Goal: Task Accomplishment & Management: Manage account settings

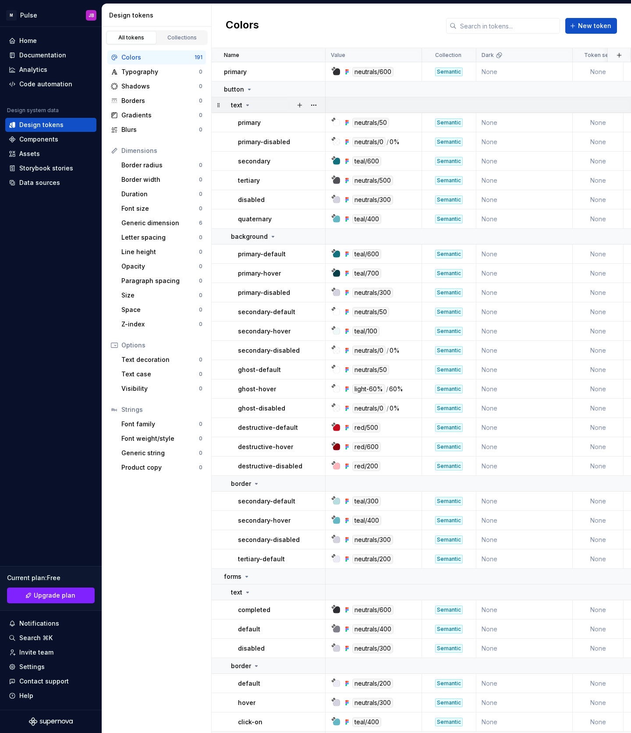
click at [248, 107] on icon at bounding box center [247, 105] width 7 height 7
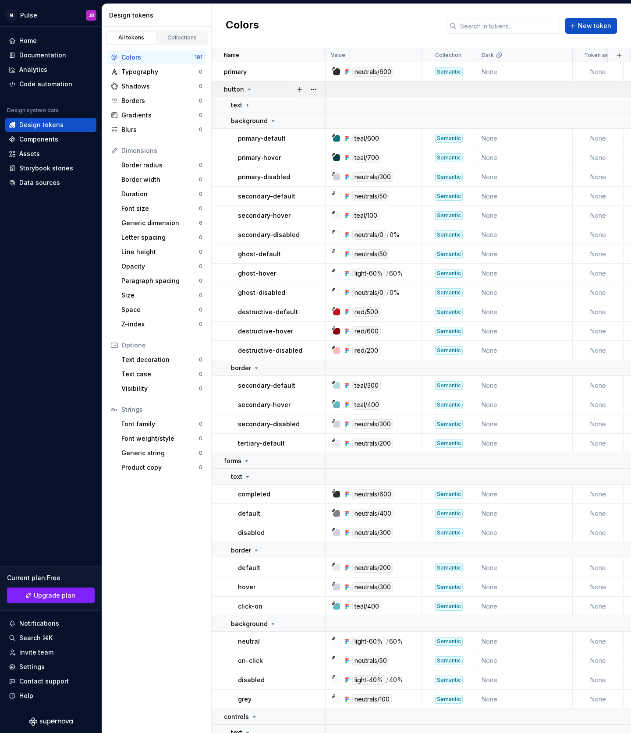
click at [247, 88] on icon at bounding box center [249, 89] width 7 height 7
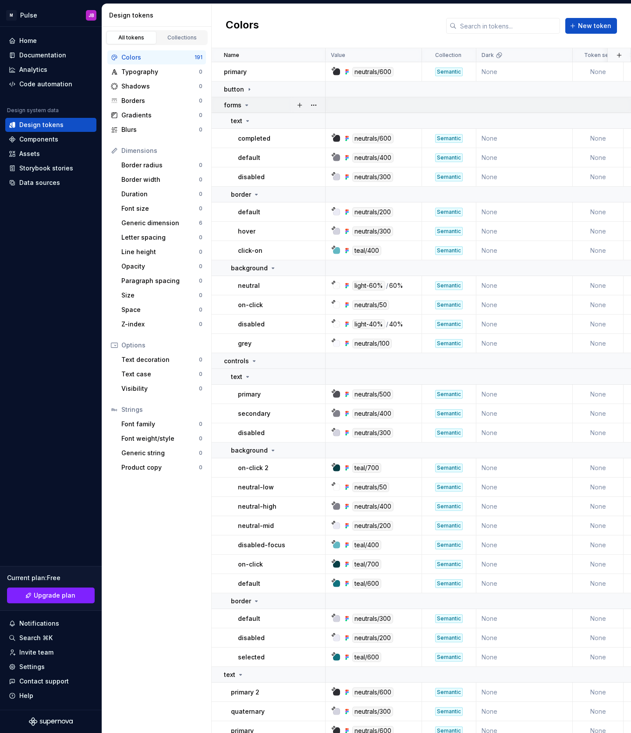
click at [247, 105] on icon at bounding box center [247, 105] width 2 height 1
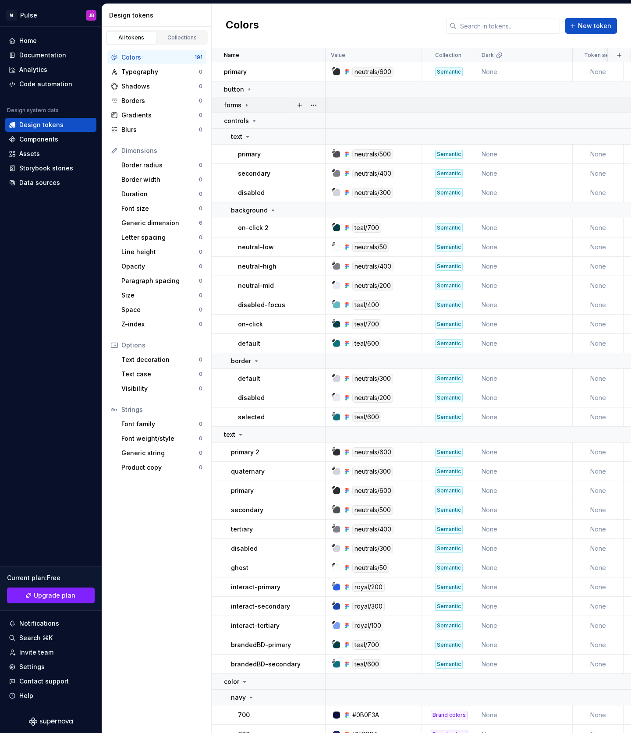
click at [247, 106] on icon at bounding box center [246, 105] width 7 height 7
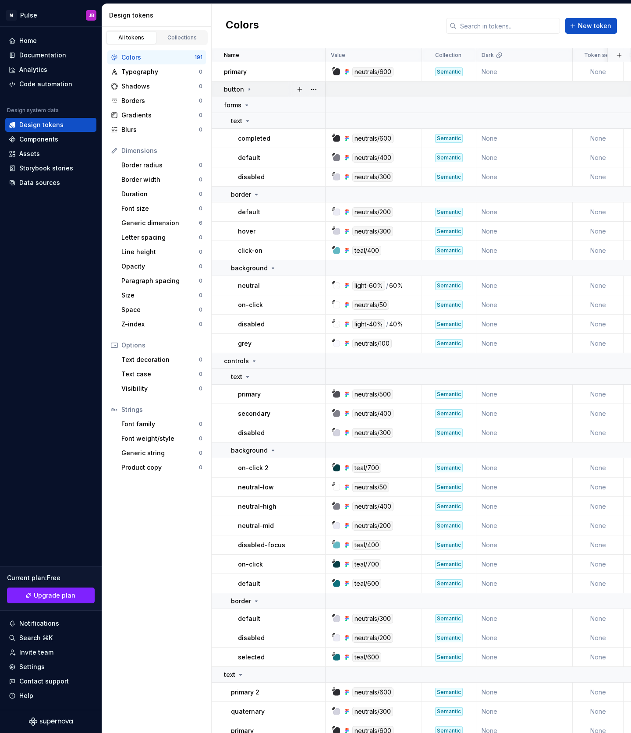
click at [247, 86] on icon at bounding box center [249, 89] width 7 height 7
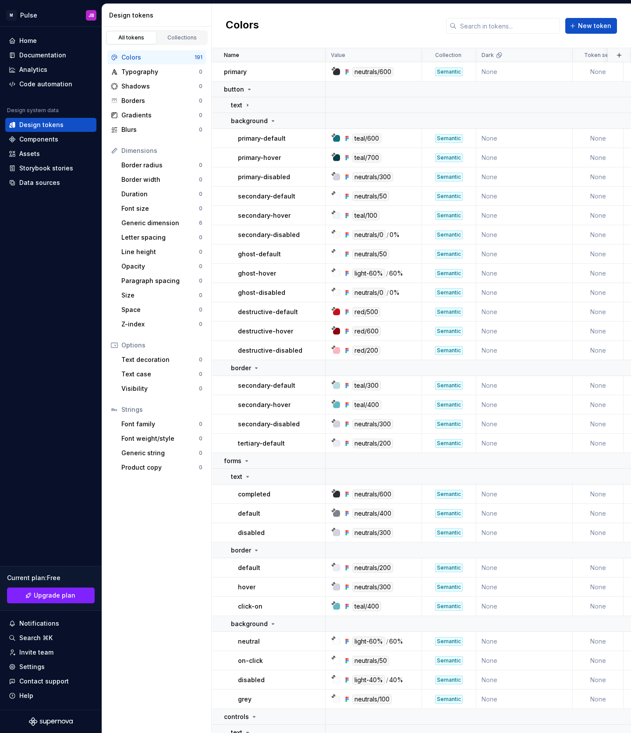
click at [292, 38] on div "Colors New token" at bounding box center [420, 26] width 419 height 44
click at [249, 88] on icon at bounding box center [249, 89] width 7 height 7
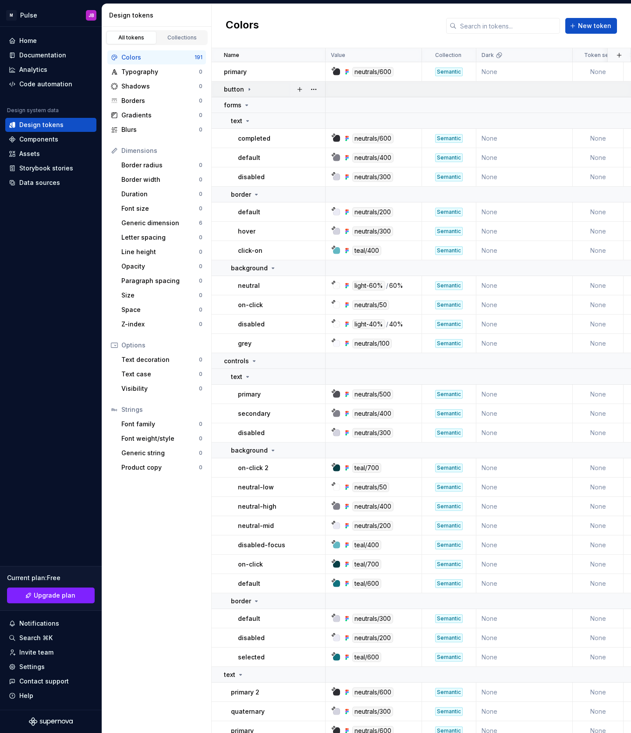
click at [249, 88] on icon at bounding box center [249, 89] width 7 height 7
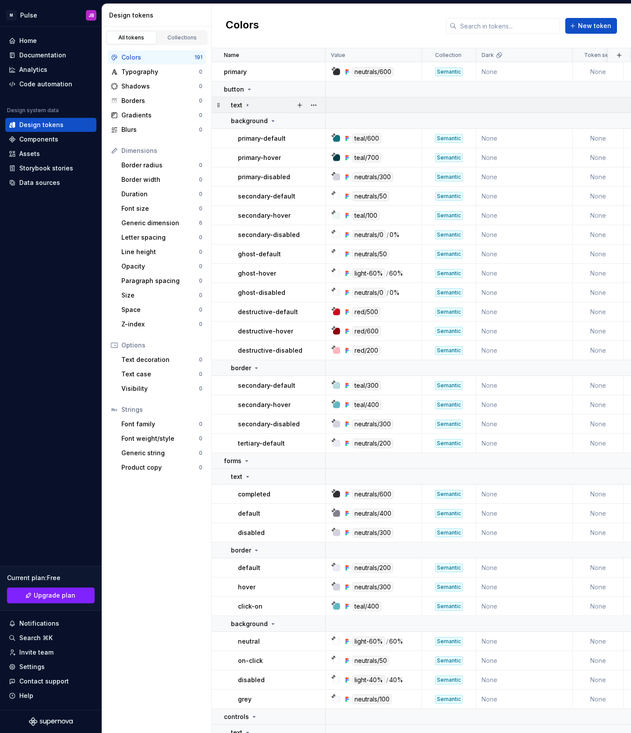
click at [248, 105] on icon at bounding box center [247, 105] width 1 height 2
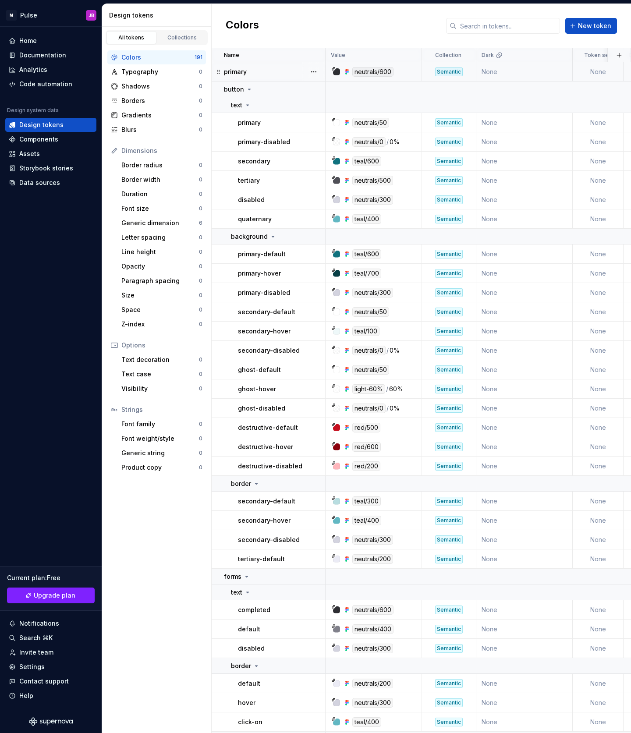
click at [255, 71] on div "primary" at bounding box center [274, 71] width 101 height 9
click at [313, 71] on button "button" at bounding box center [313, 72] width 12 height 12
click at [230, 422] on html "M Pulse JB Home Documentation Analytics Code automation Design system data Desi…" at bounding box center [315, 366] width 631 height 733
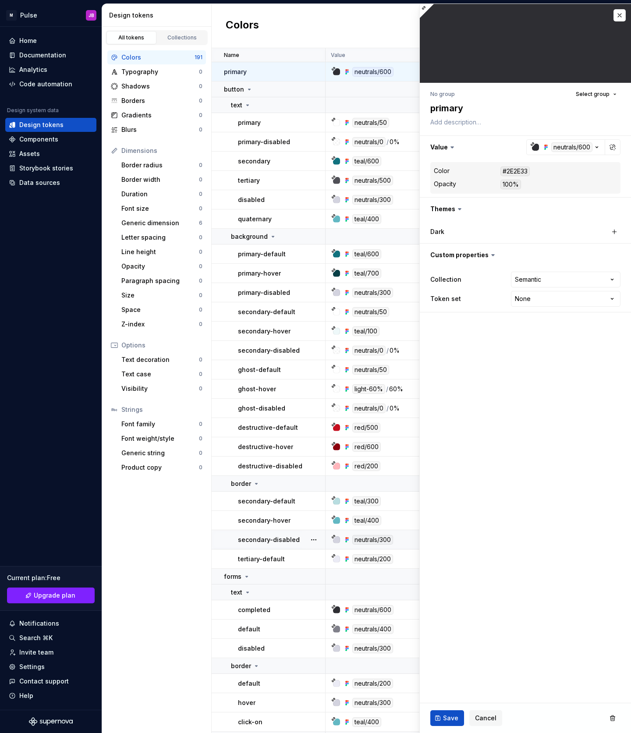
scroll to position [327, 0]
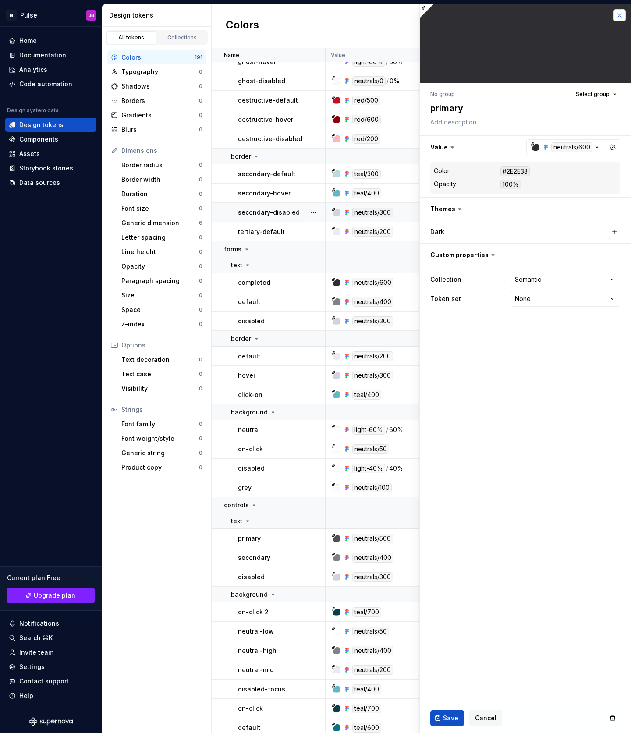
click at [619, 18] on button "button" at bounding box center [619, 15] width 12 height 12
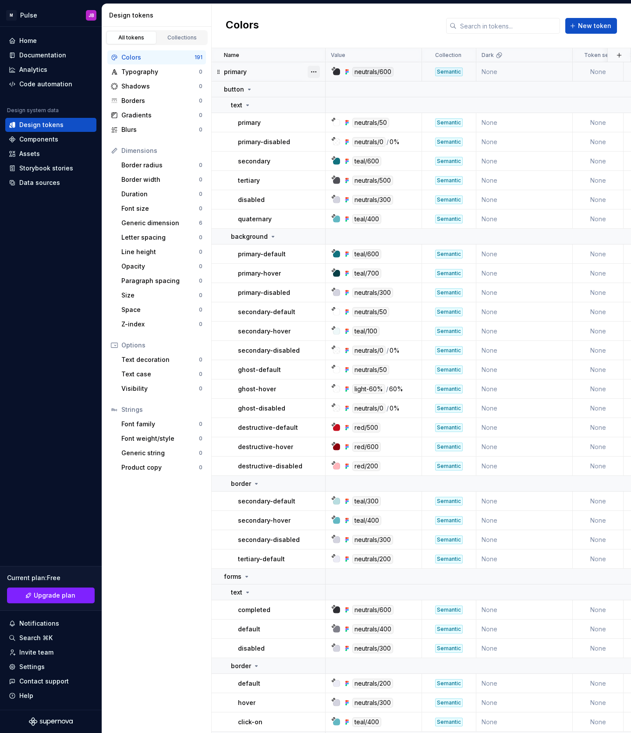
click at [314, 71] on button "button" at bounding box center [313, 72] width 12 height 12
click at [421, 83] on html "M Pulse JB Home Documentation Analytics Code automation Design system data Desi…" at bounding box center [315, 366] width 631 height 733
click at [249, 106] on icon at bounding box center [247, 105] width 7 height 7
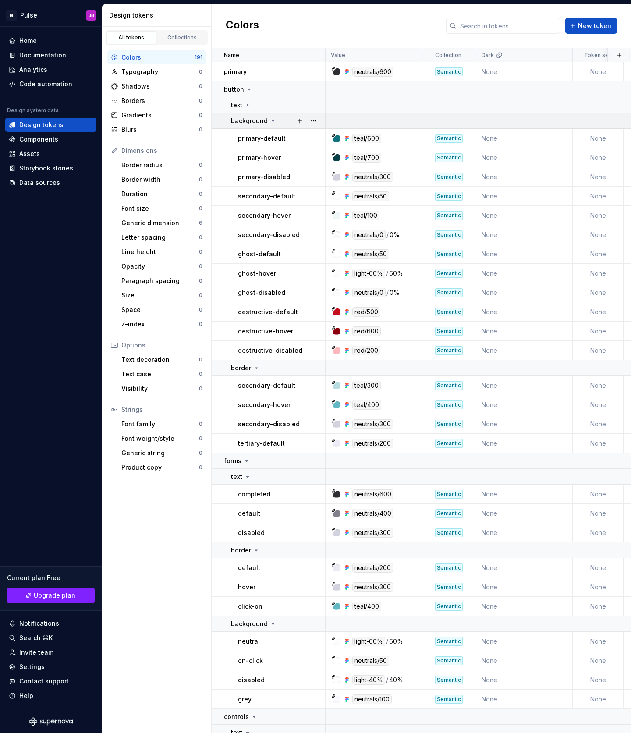
click at [257, 123] on p "background" at bounding box center [249, 120] width 37 height 9
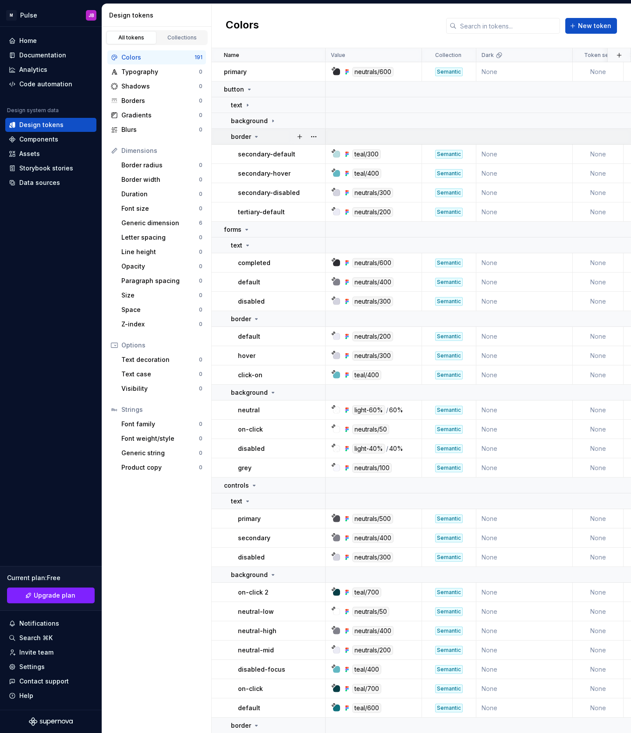
click at [254, 135] on icon at bounding box center [256, 136] width 7 height 7
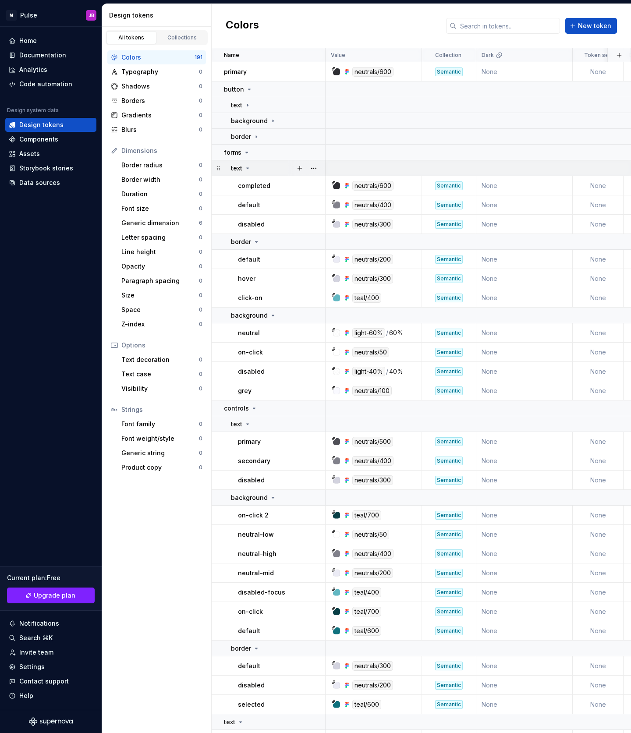
click at [242, 167] on div "text" at bounding box center [241, 168] width 20 height 9
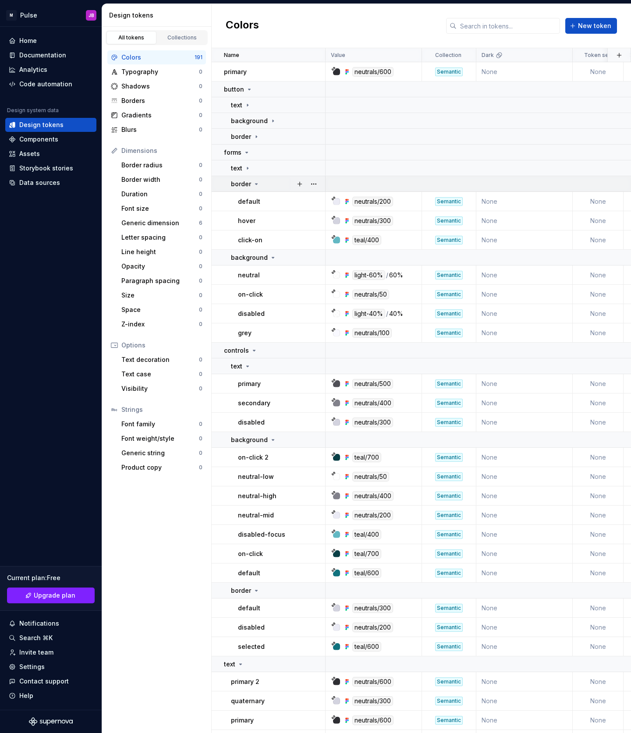
click at [243, 182] on p "border" at bounding box center [241, 184] width 20 height 9
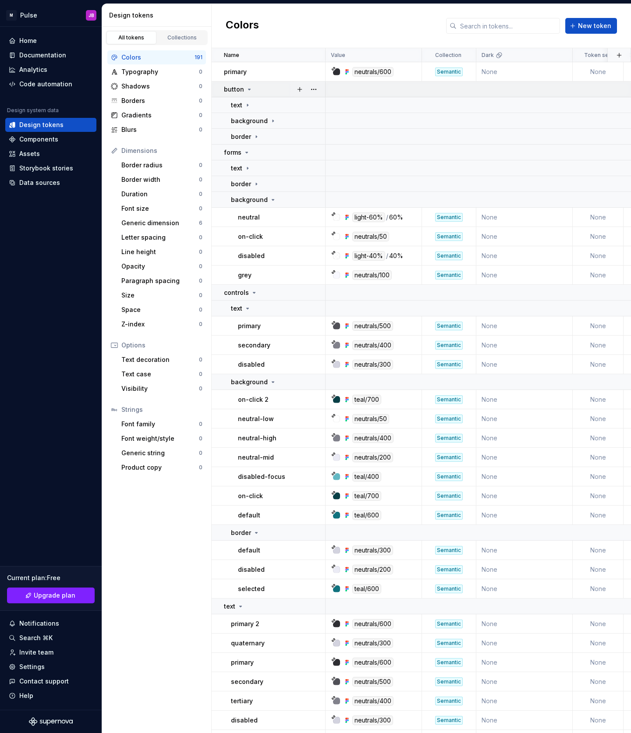
click at [244, 87] on div "button" at bounding box center [238, 89] width 29 height 9
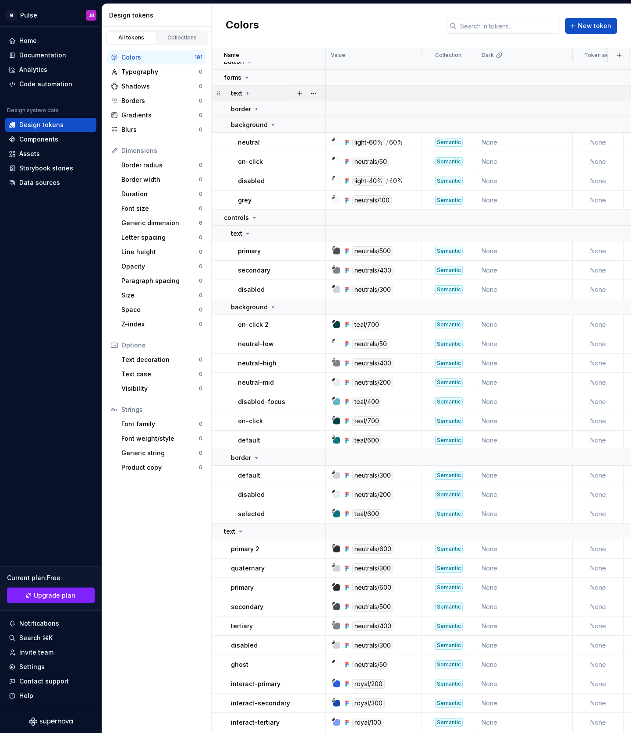
scroll to position [39, 0]
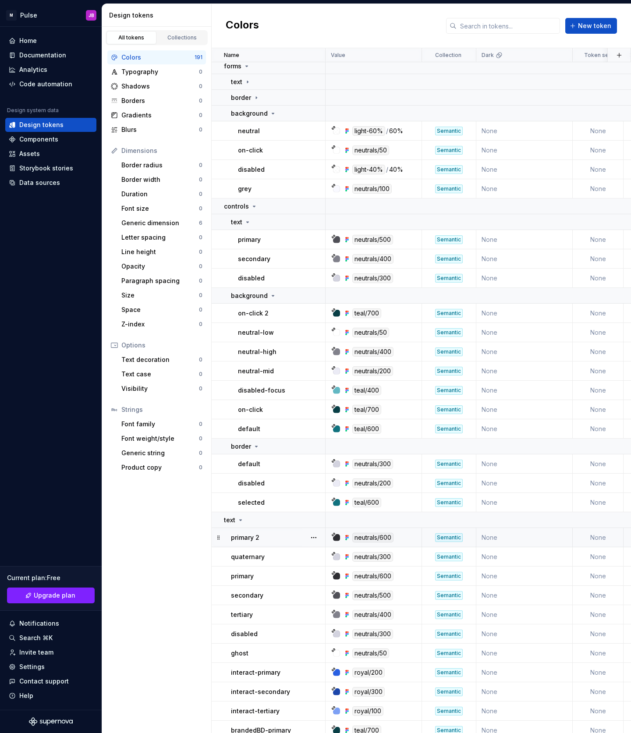
click at [270, 538] on div "primary 2" at bounding box center [278, 537] width 94 height 9
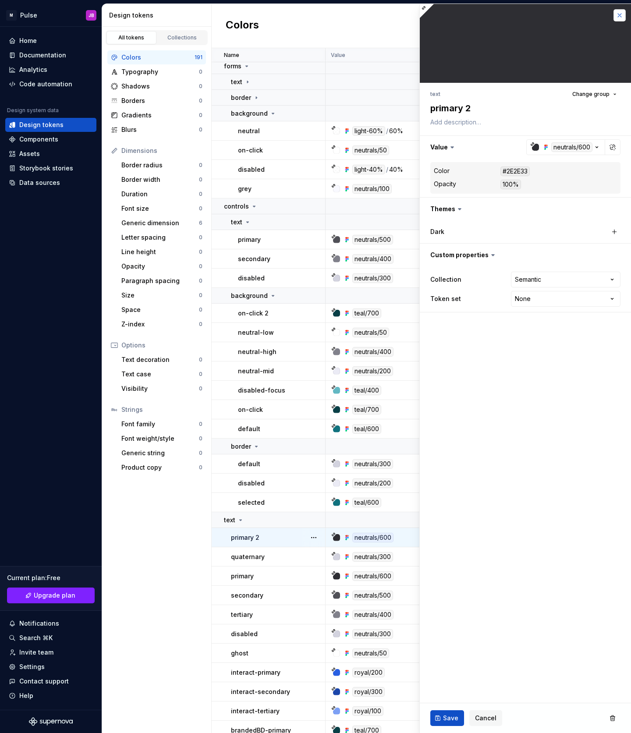
click at [621, 14] on button "button" at bounding box center [619, 15] width 12 height 12
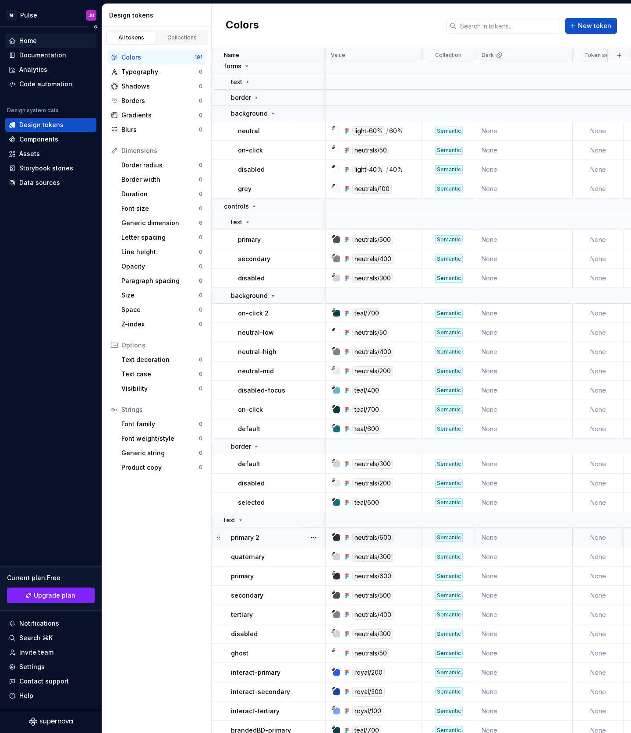
click at [34, 37] on div "Home" at bounding box center [28, 40] width 18 height 9
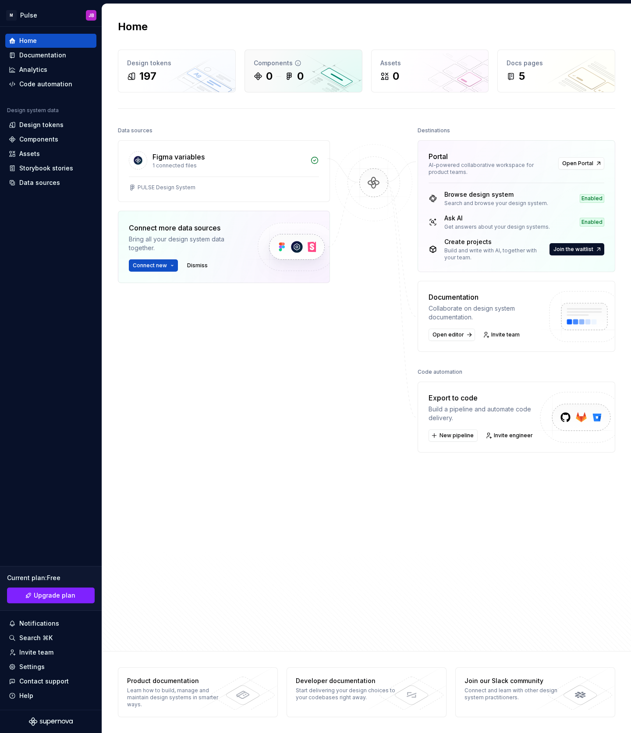
click at [324, 68] on div "Components 0 0" at bounding box center [303, 71] width 117 height 42
click at [201, 164] on div "1 connected files" at bounding box center [228, 165] width 152 height 7
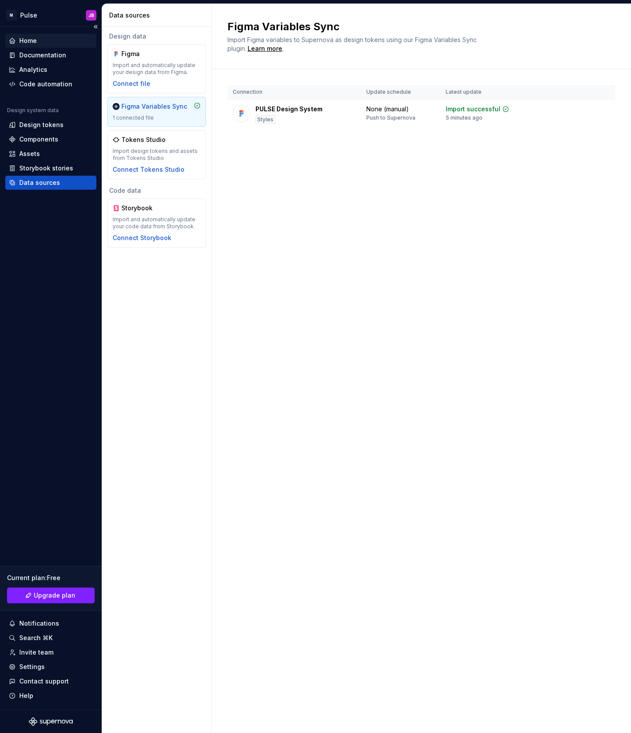
click at [61, 41] on div "Home" at bounding box center [51, 40] width 84 height 9
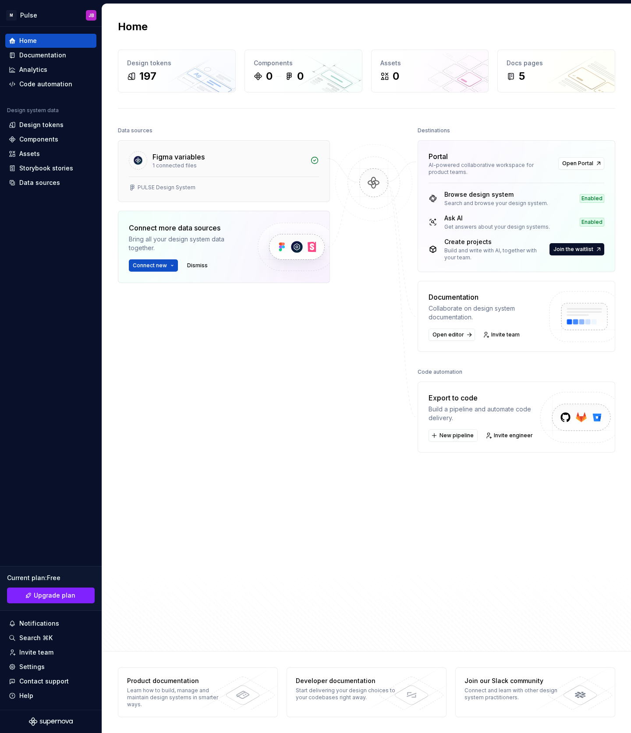
click at [299, 195] on div "PULSE Design System" at bounding box center [223, 188] width 211 height 25
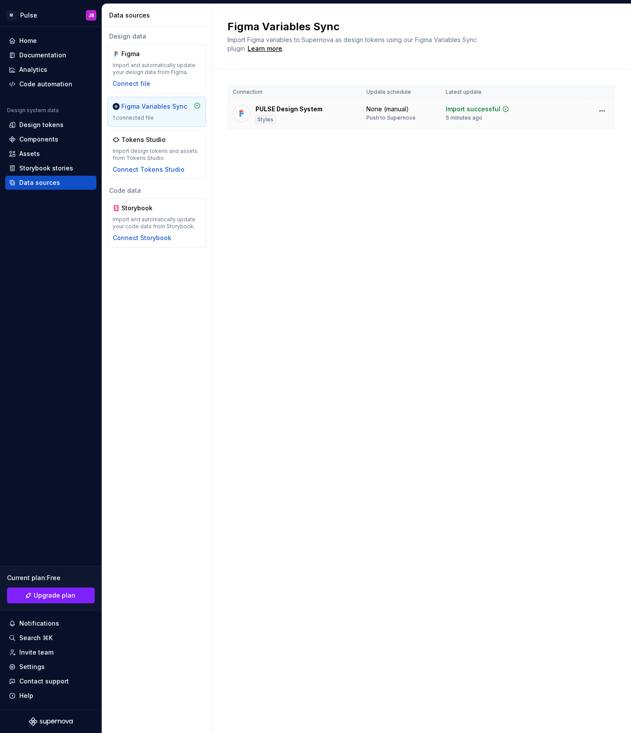
click at [310, 112] on div "PULSE Design System" at bounding box center [288, 109] width 67 height 9
click at [46, 122] on div "Design tokens" at bounding box center [41, 124] width 44 height 9
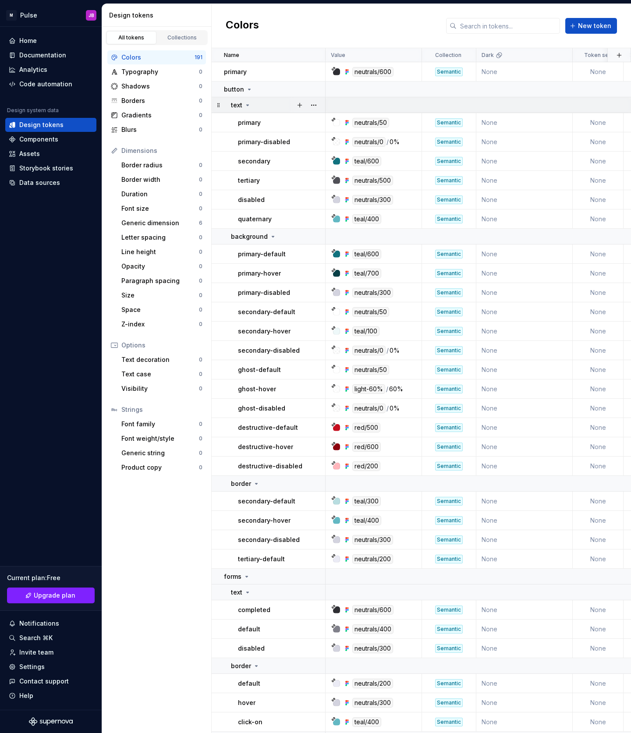
click at [244, 104] on icon at bounding box center [247, 105] width 7 height 7
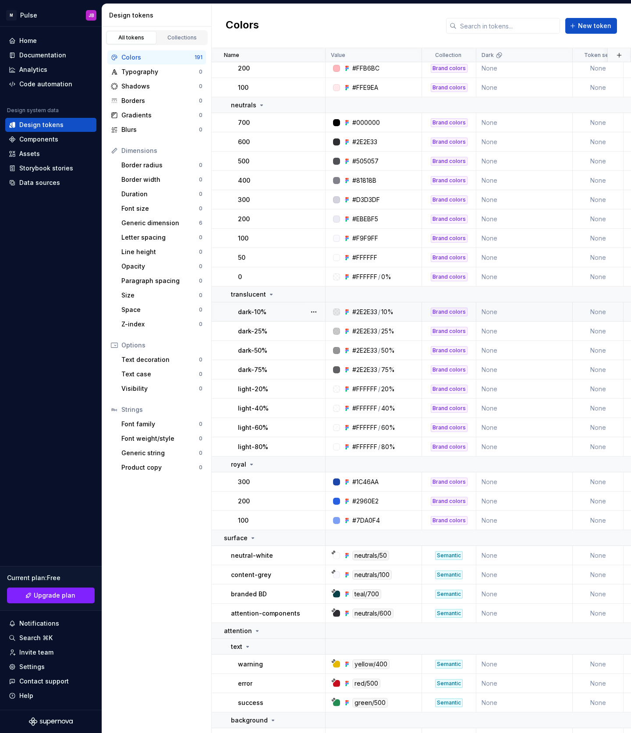
scroll to position [2248, 0]
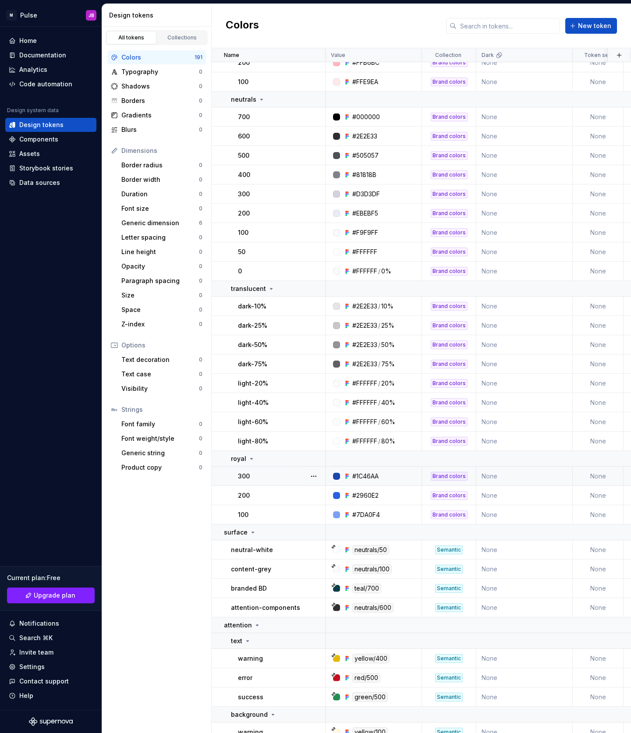
click at [267, 481] on td "300" at bounding box center [268, 475] width 114 height 19
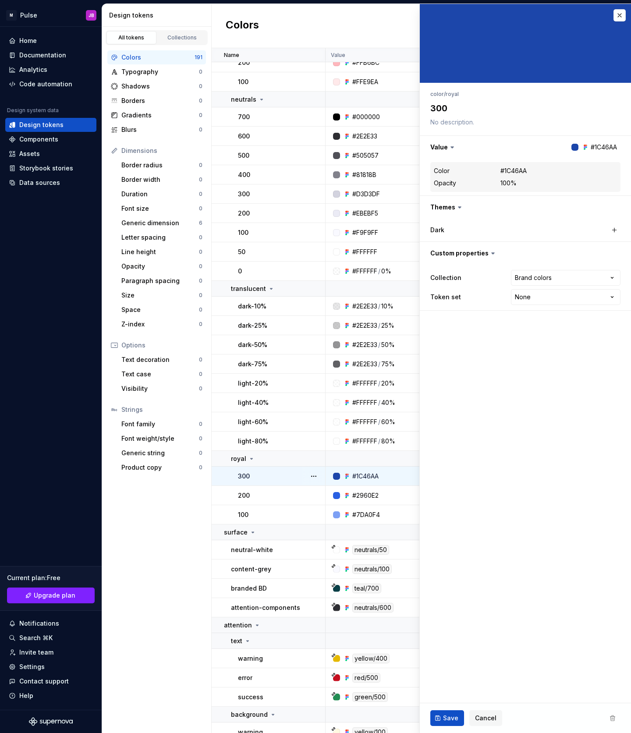
type textarea "*"
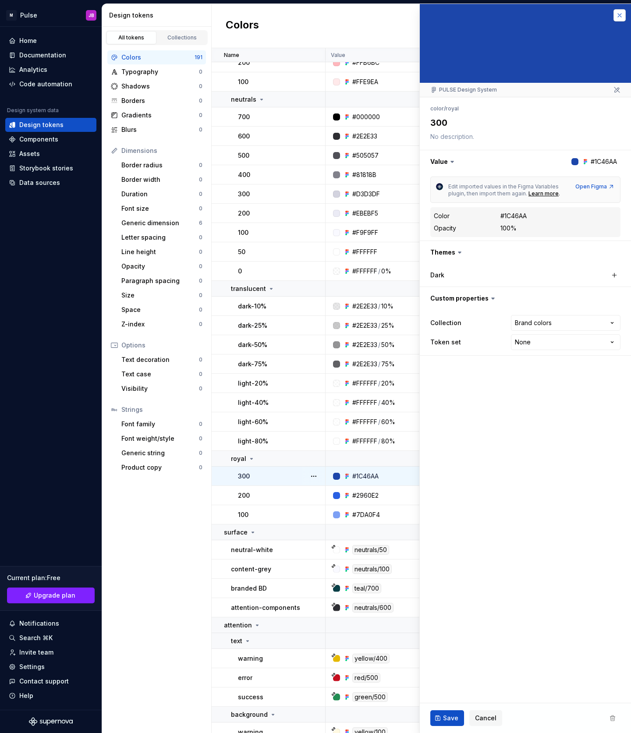
click at [620, 13] on button "button" at bounding box center [619, 15] width 12 height 12
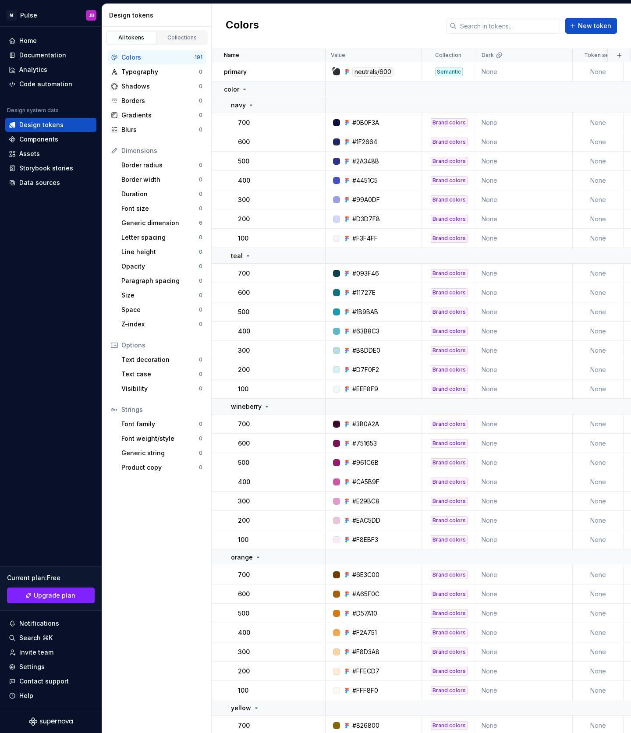
scroll to position [22, 0]
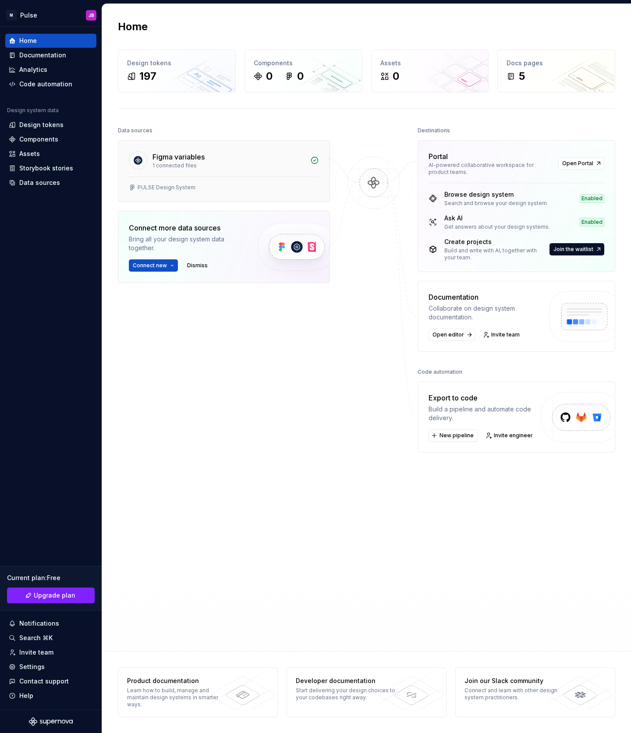
click at [224, 161] on div "Figma variables" at bounding box center [228, 157] width 152 height 11
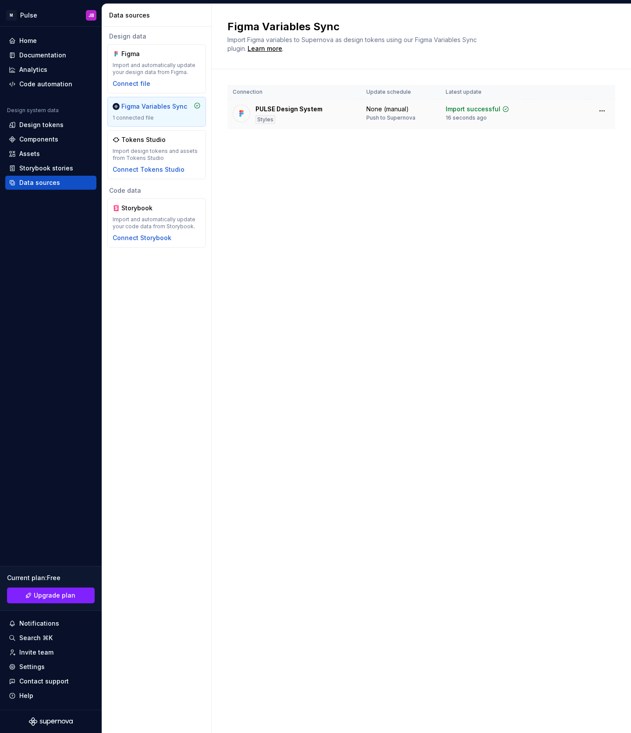
click at [338, 115] on div "PULSE Design System Styles" at bounding box center [294, 114] width 123 height 19
click at [51, 119] on div "Design tokens" at bounding box center [50, 125] width 91 height 14
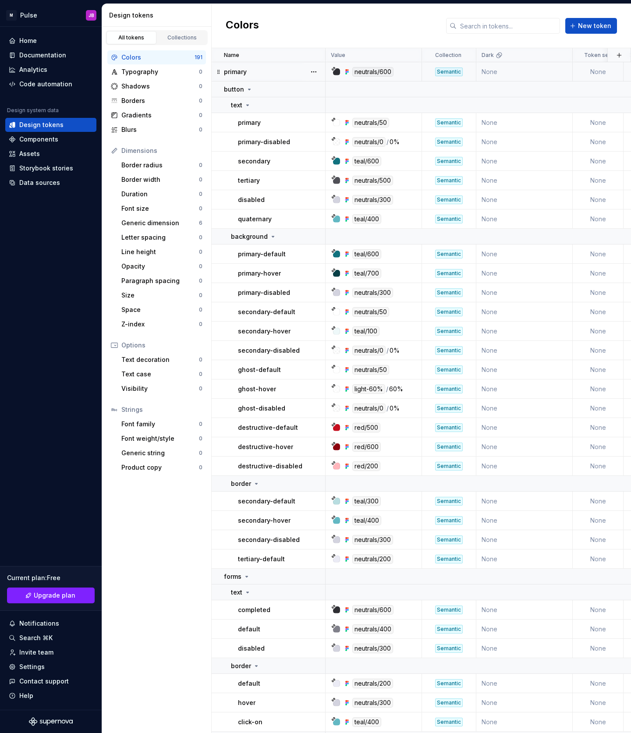
click at [408, 72] on div "neutrals/600" at bounding box center [376, 72] width 90 height 10
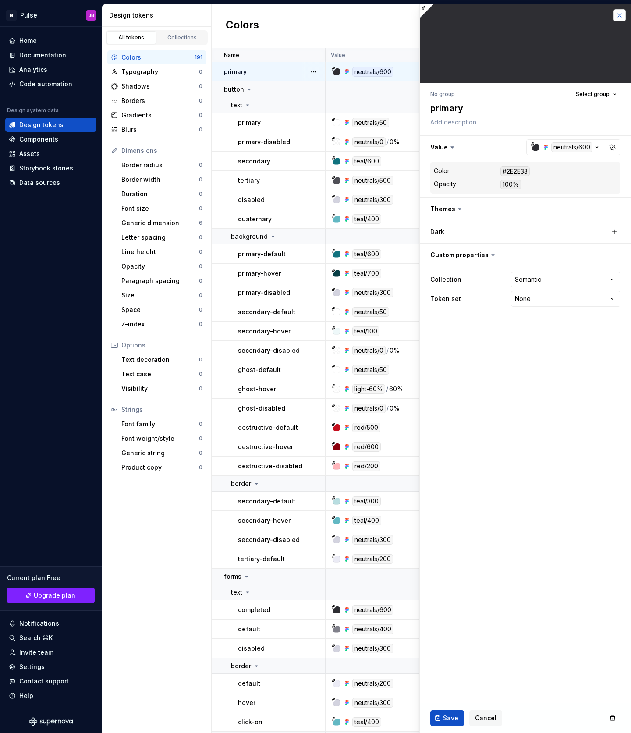
click at [622, 17] on button "button" at bounding box center [619, 15] width 12 height 12
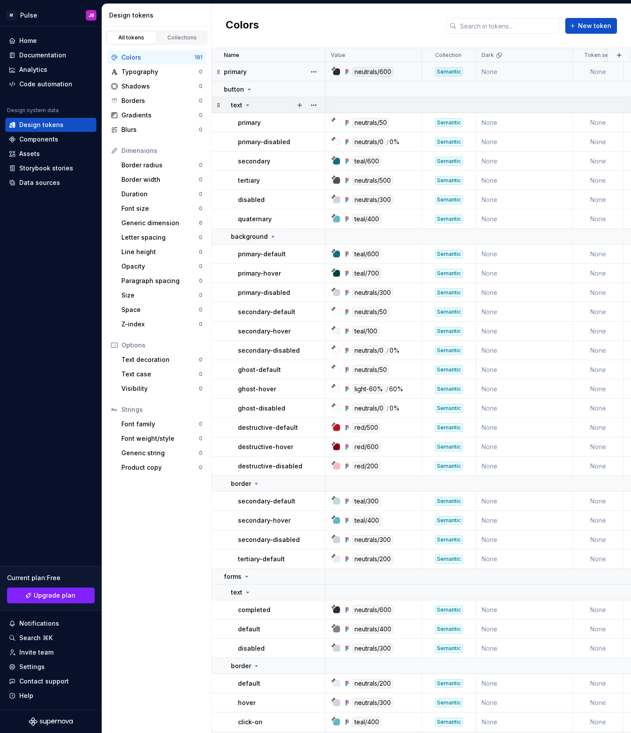
click at [246, 106] on icon at bounding box center [247, 105] width 7 height 7
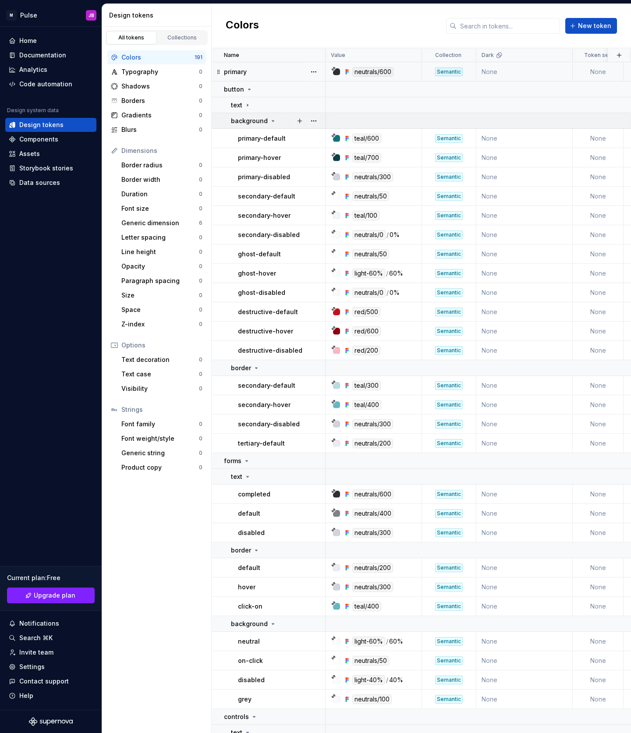
click at [257, 118] on p "background" at bounding box center [249, 120] width 37 height 9
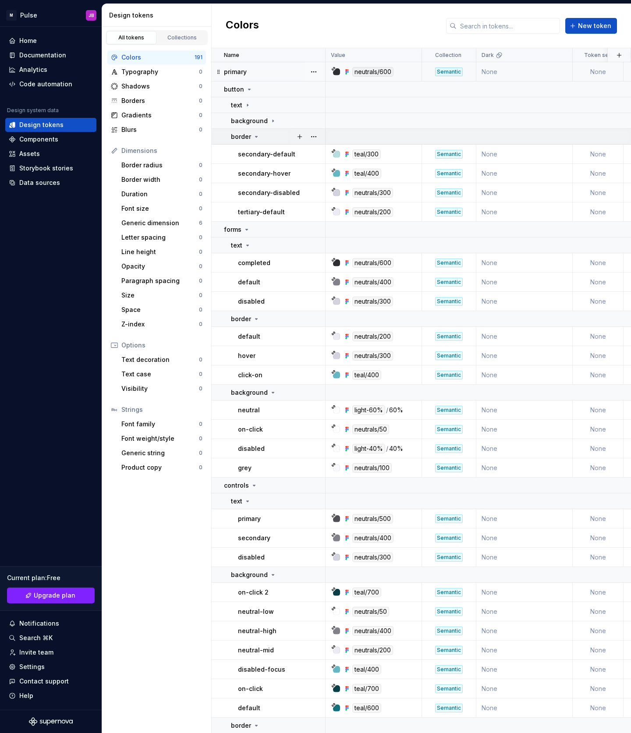
click at [256, 138] on icon at bounding box center [256, 136] width 7 height 7
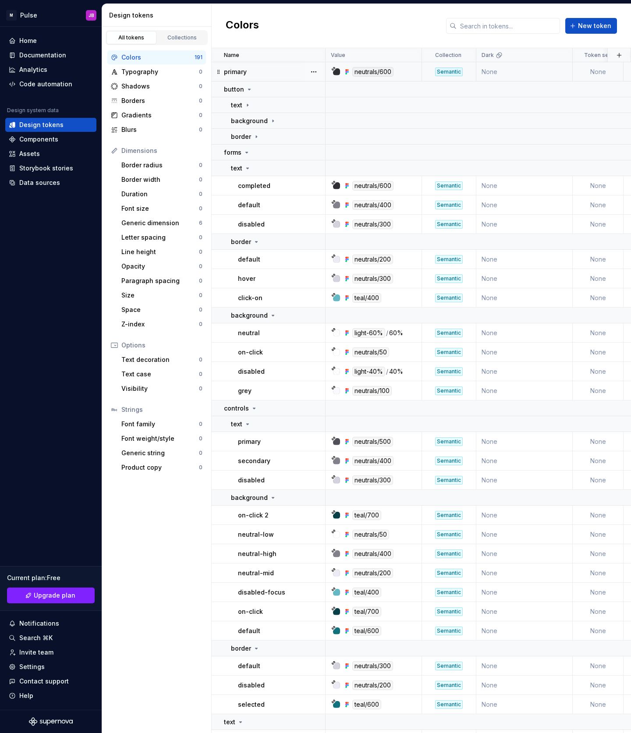
click at [269, 73] on div "primary" at bounding box center [274, 71] width 101 height 9
type textarea "*"
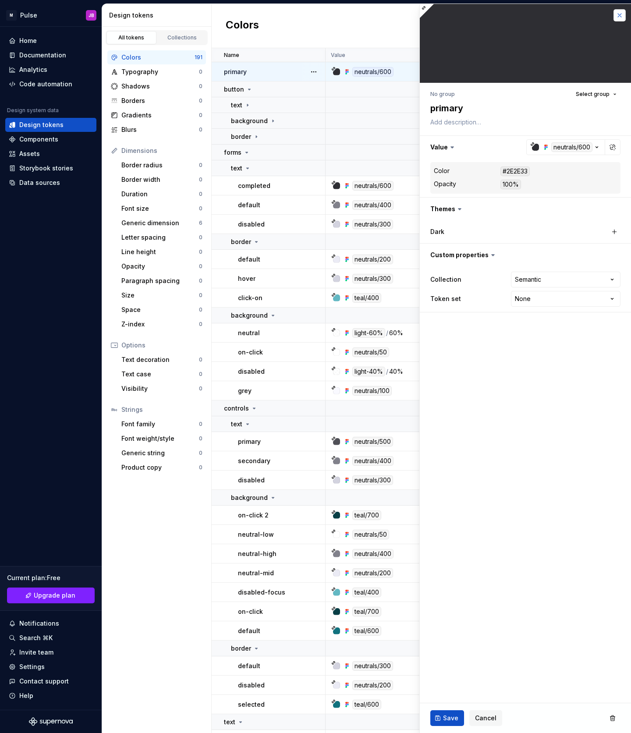
click at [620, 18] on button "button" at bounding box center [619, 15] width 12 height 12
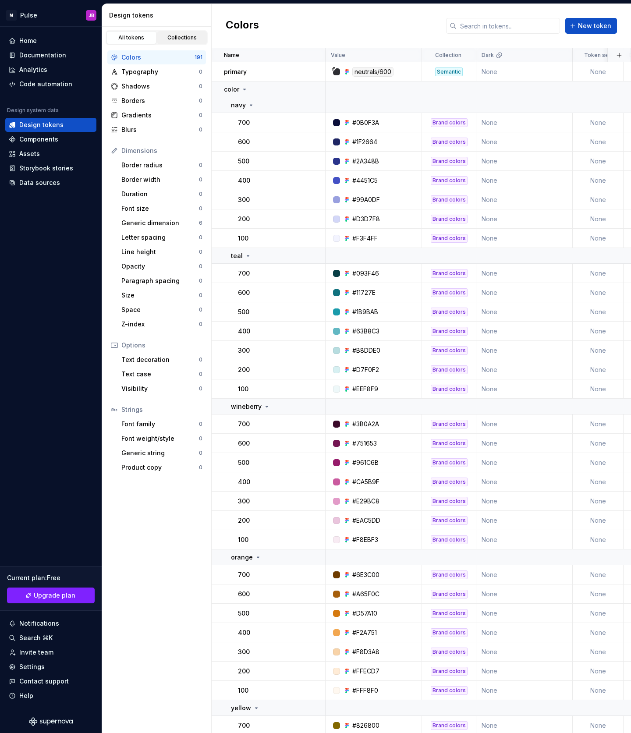
click at [186, 36] on div "Collections" at bounding box center [182, 37] width 44 height 7
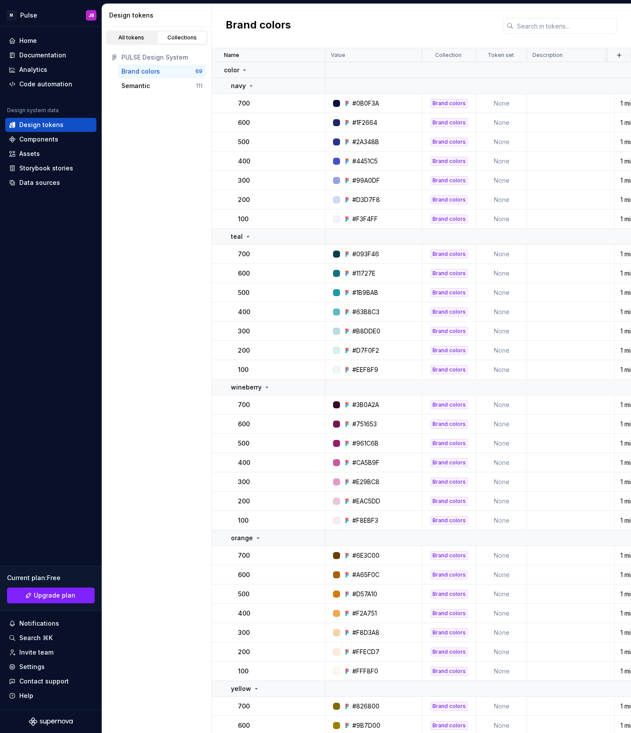
click at [131, 37] on div "All tokens" at bounding box center [131, 37] width 44 height 7
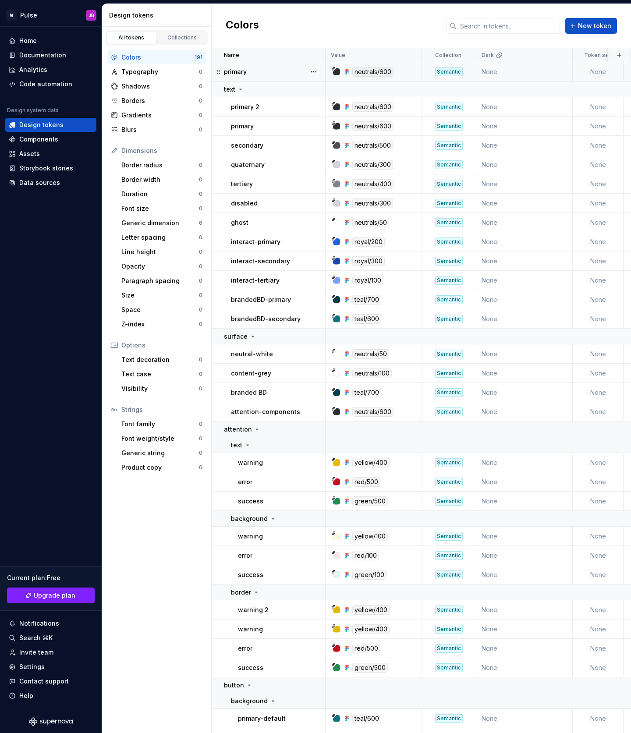
click at [262, 70] on div "primary" at bounding box center [274, 71] width 101 height 9
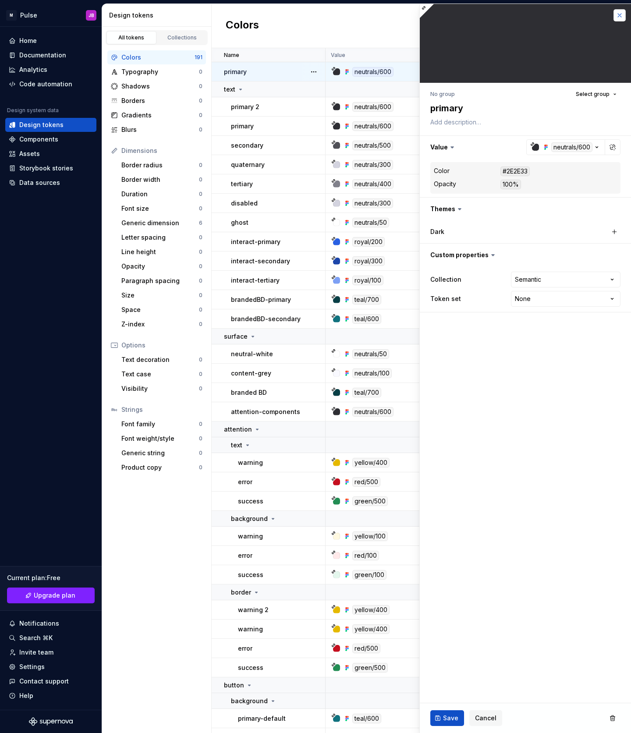
click at [619, 17] on button "button" at bounding box center [619, 15] width 12 height 12
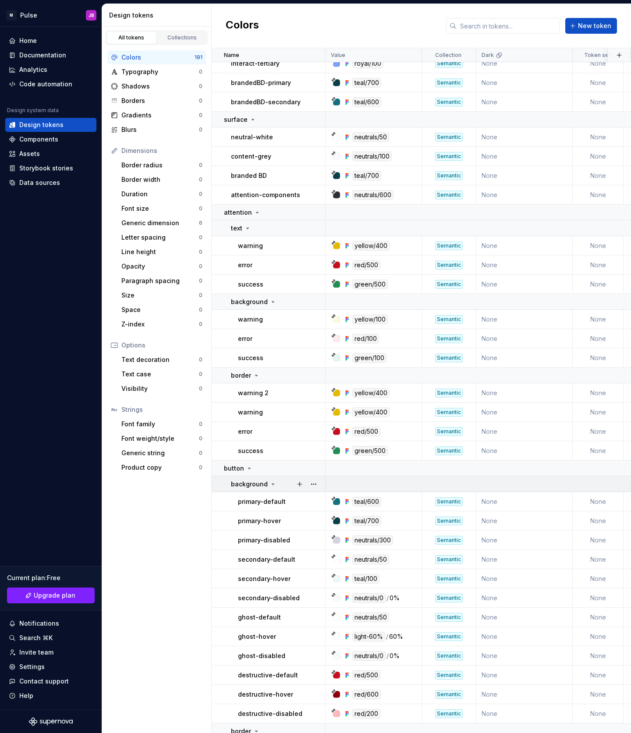
scroll to position [228, 0]
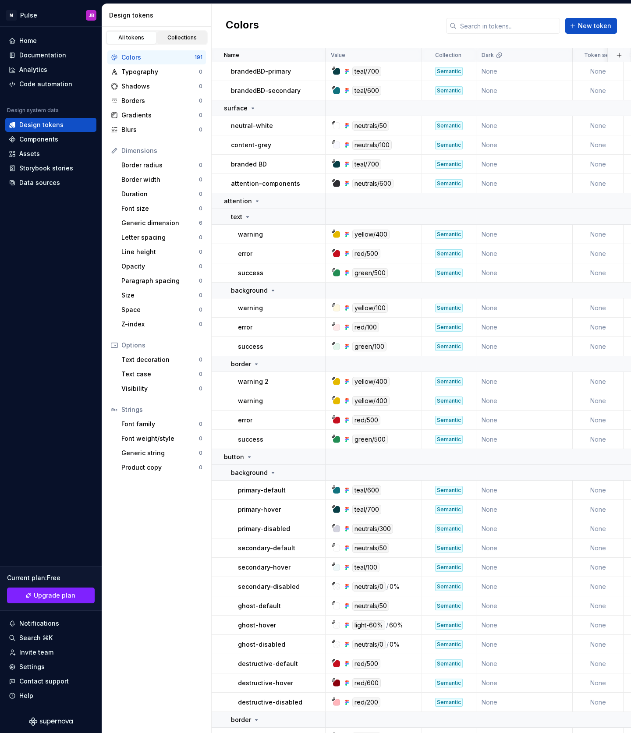
click at [179, 39] on div "Collections" at bounding box center [182, 37] width 44 height 7
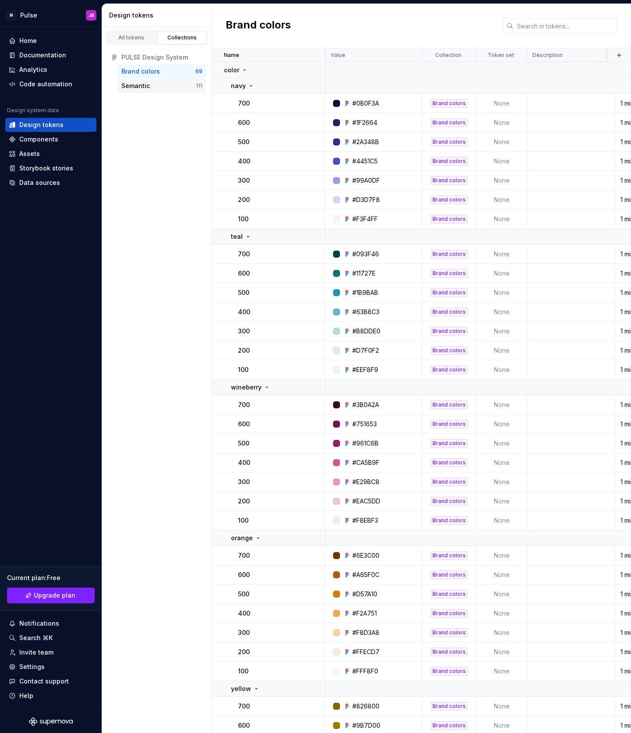
click at [140, 83] on div "Semantic" at bounding box center [135, 85] width 28 height 9
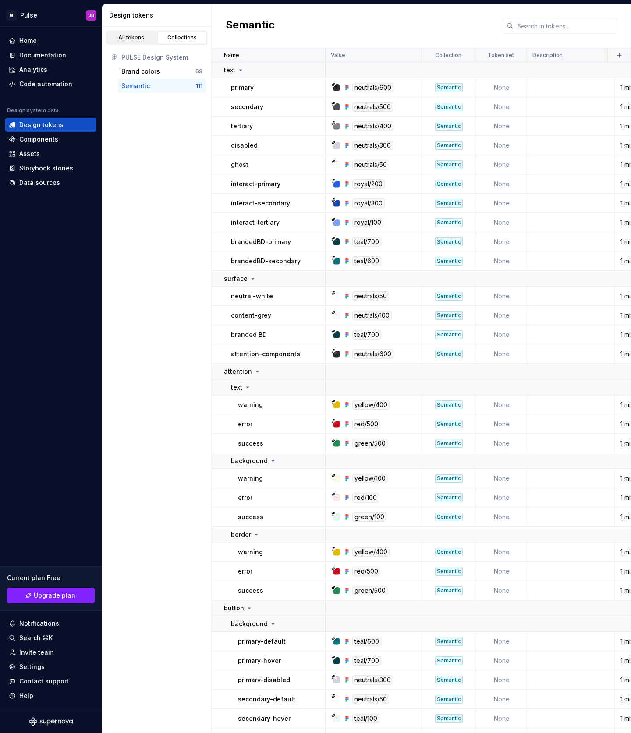
click at [144, 39] on div "All tokens" at bounding box center [131, 37] width 44 height 7
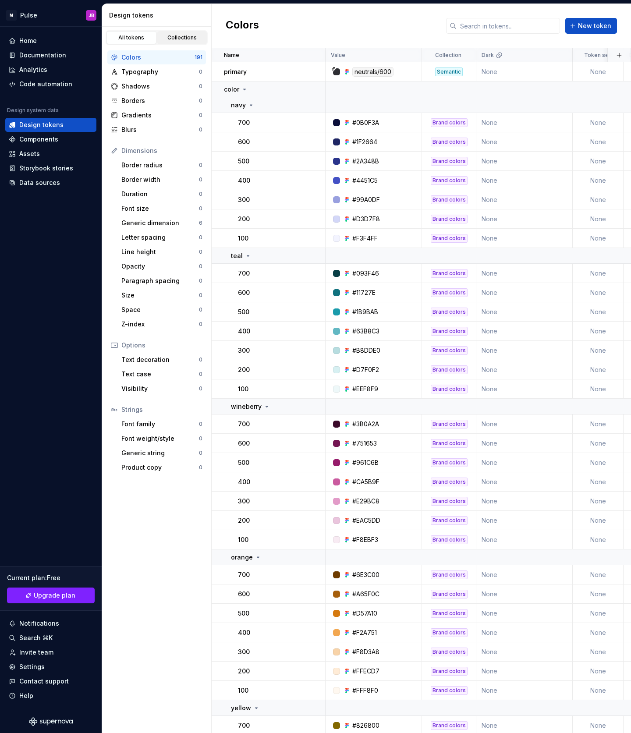
click at [181, 41] on div "Collections" at bounding box center [182, 37] width 44 height 7
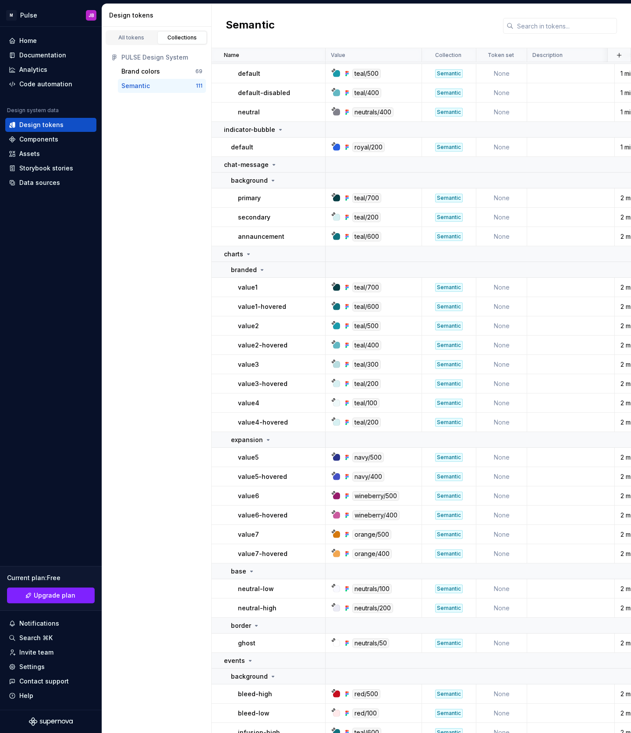
scroll to position [1653, 0]
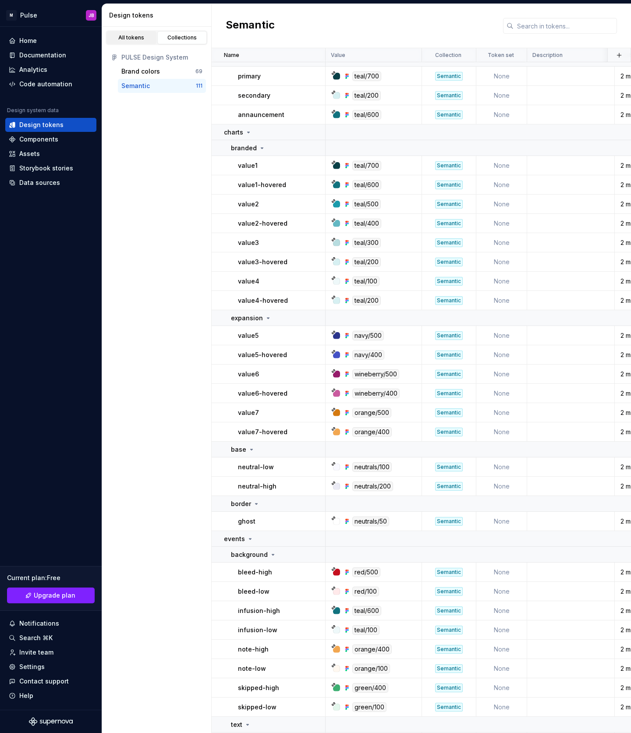
click at [124, 37] on div "All tokens" at bounding box center [131, 37] width 44 height 7
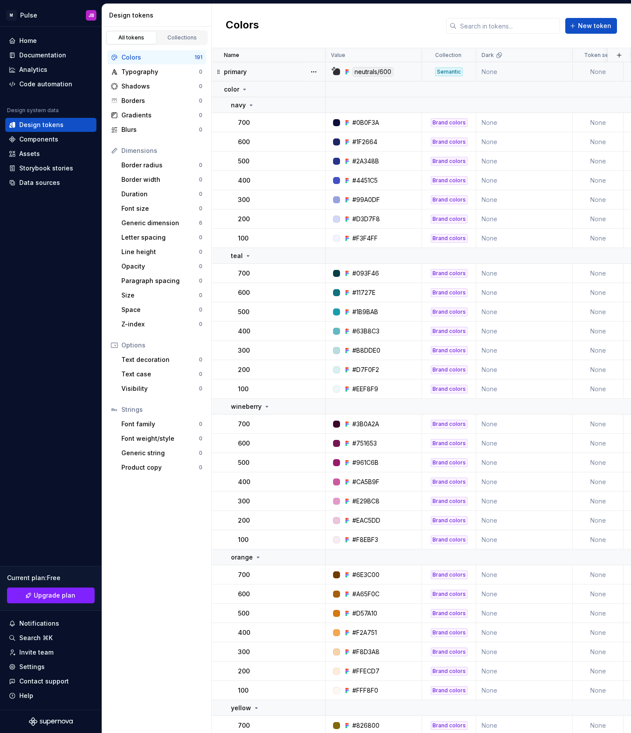
click at [274, 69] on div "primary" at bounding box center [274, 71] width 101 height 9
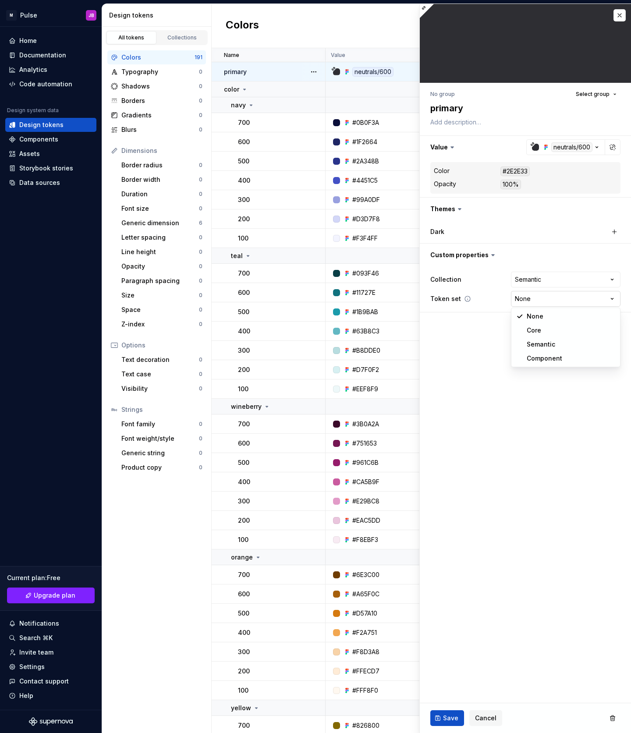
click at [536, 298] on html "M Pulse JB Home Documentation Analytics Code automation Design system data Desi…" at bounding box center [315, 366] width 631 height 733
click at [276, 126] on html "M Pulse JB Home Documentation Analytics Code automation Design system data Desi…" at bounding box center [315, 366] width 631 height 733
click at [254, 124] on div "700" at bounding box center [281, 122] width 87 height 9
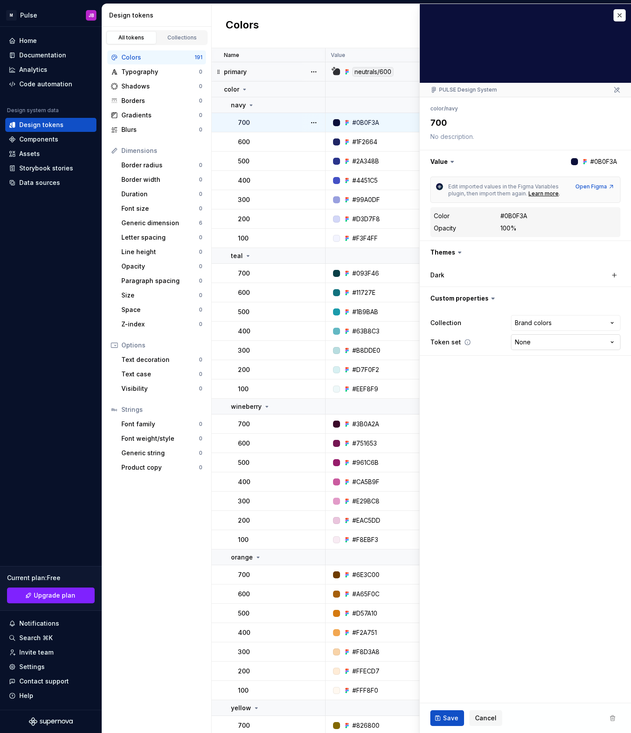
click at [543, 341] on html "M Pulse JB Home Documentation Analytics Code automation Design system data Desi…" at bounding box center [315, 366] width 631 height 733
click at [468, 372] on html "M Pulse JB Home Documentation Analytics Code automation Design system data Desi…" at bounding box center [315, 366] width 631 height 733
click at [275, 71] on div "primary" at bounding box center [274, 71] width 101 height 9
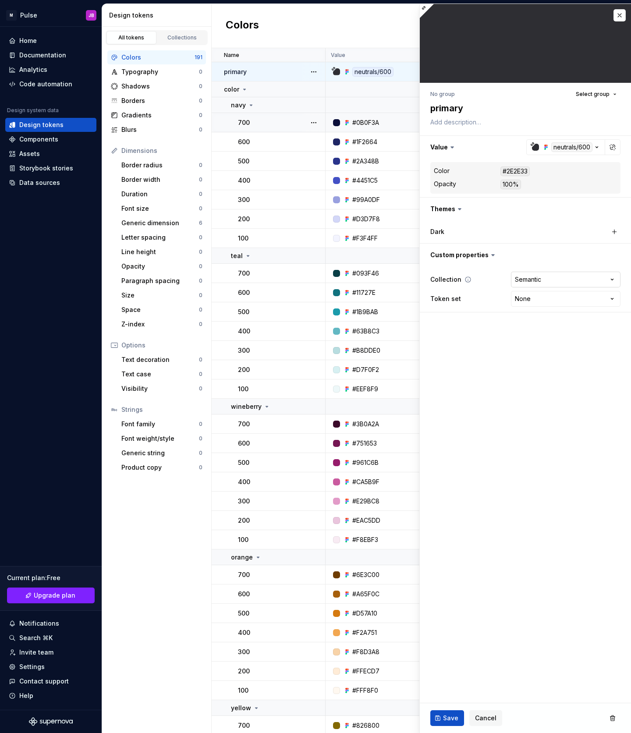
click at [570, 284] on html "M Pulse JB Home Documentation Analytics Code automation Design system data Desi…" at bounding box center [315, 366] width 631 height 733
click at [555, 249] on html "M Pulse JB Home Documentation Analytics Code automation Design system data Desi…" at bounding box center [315, 366] width 631 height 733
click at [590, 94] on span "Select group" at bounding box center [592, 94] width 34 height 7
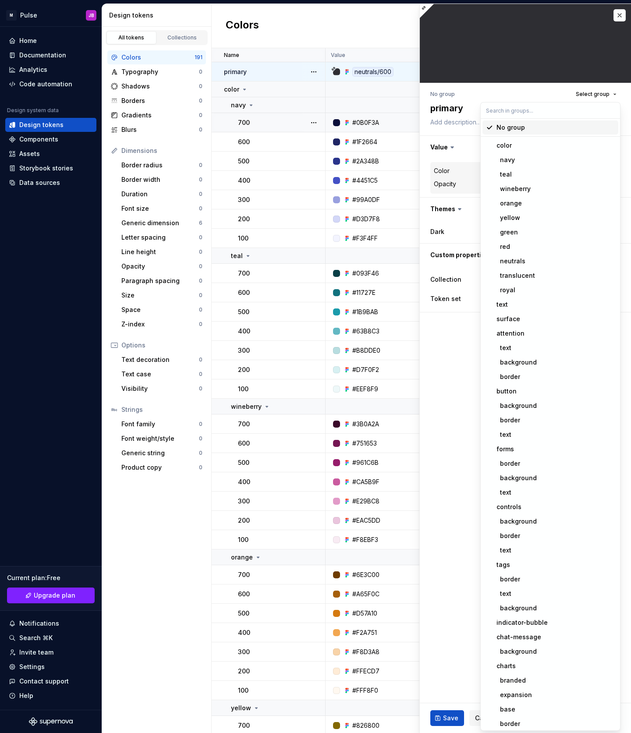
click at [511, 95] on div "No group Select group" at bounding box center [525, 94] width 190 height 12
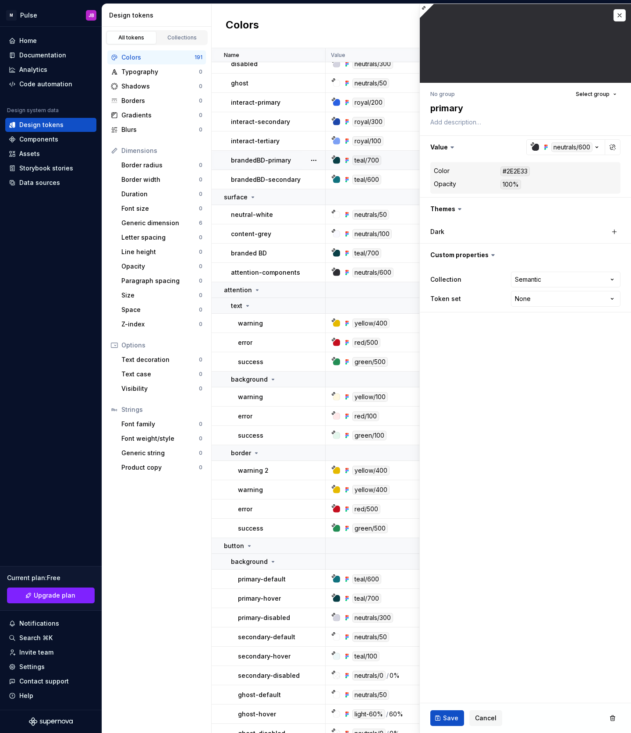
scroll to position [1434, 0]
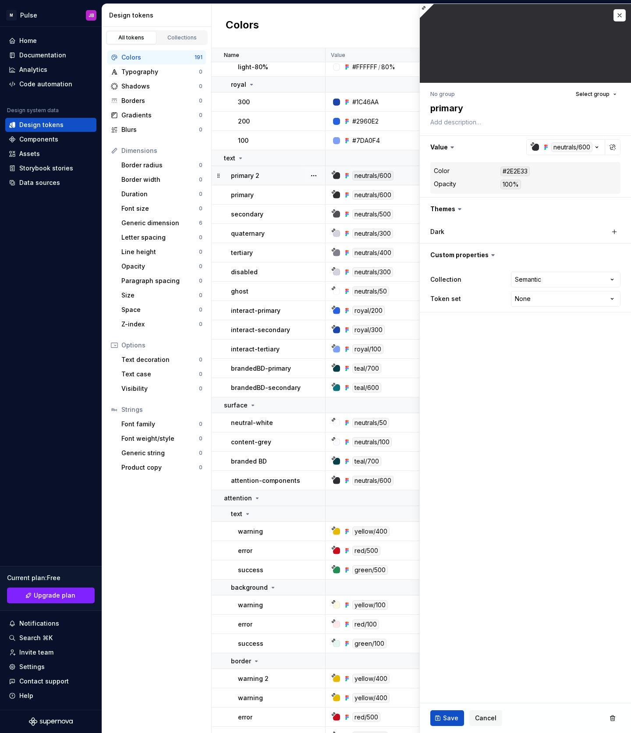
click at [276, 177] on div "primary 2" at bounding box center [278, 175] width 94 height 9
type textarea "*"
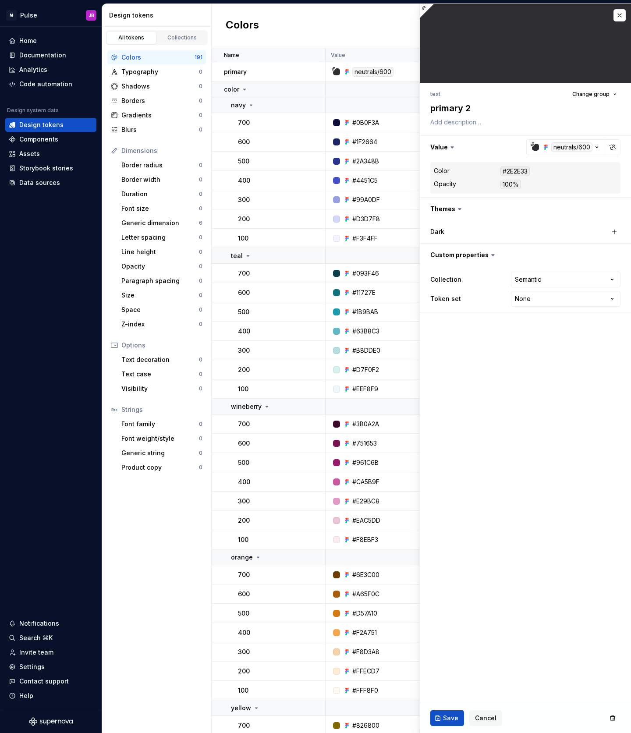
type textarea "*"
click at [624, 14] on button "button" at bounding box center [619, 15] width 12 height 12
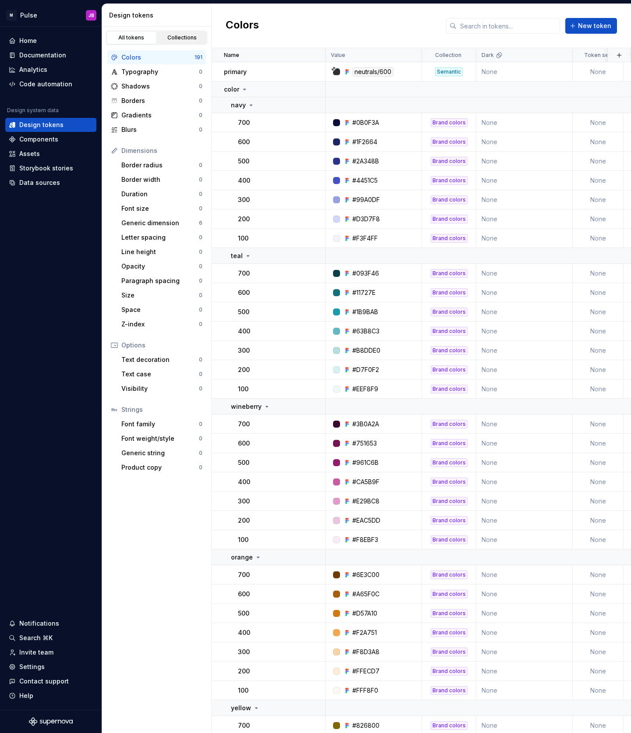
click at [190, 36] on div "Collections" at bounding box center [182, 37] width 44 height 7
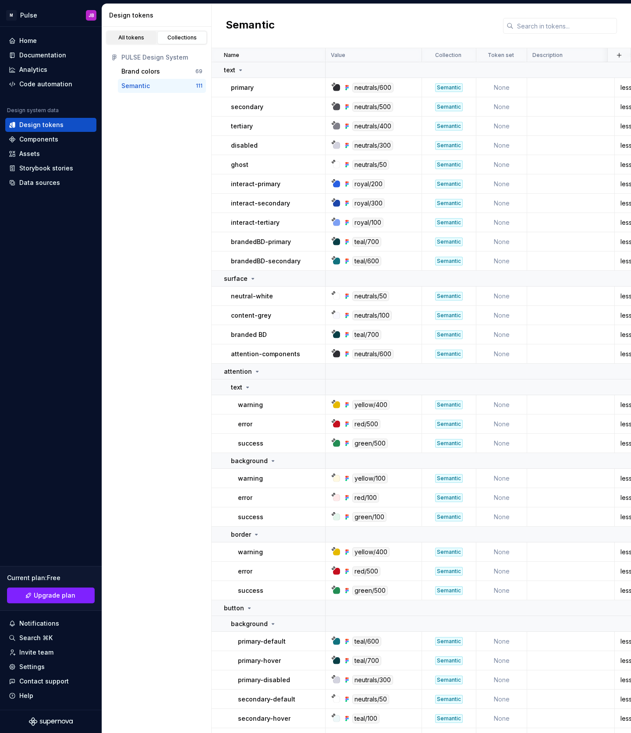
click at [147, 39] on div "All tokens" at bounding box center [131, 37] width 44 height 7
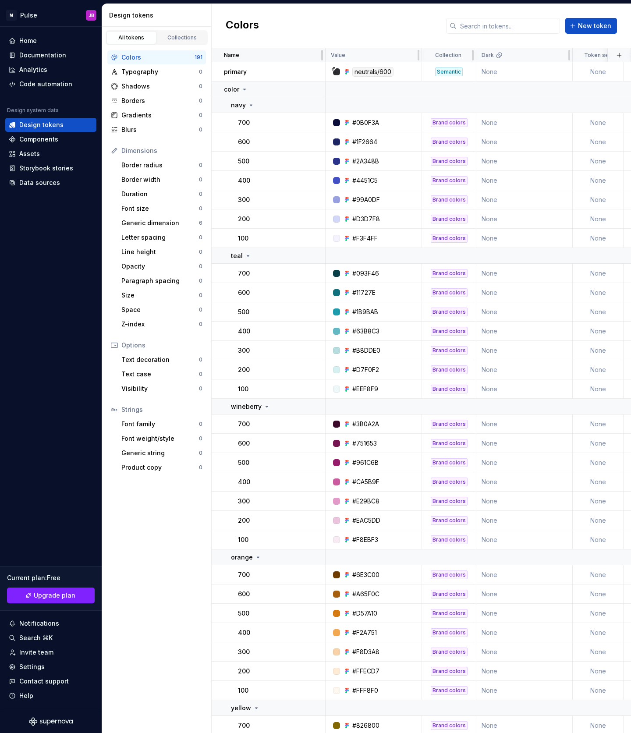
click at [261, 55] on div "Name" at bounding box center [272, 55] width 96 height 7
click at [260, 78] on td "primary" at bounding box center [268, 71] width 114 height 19
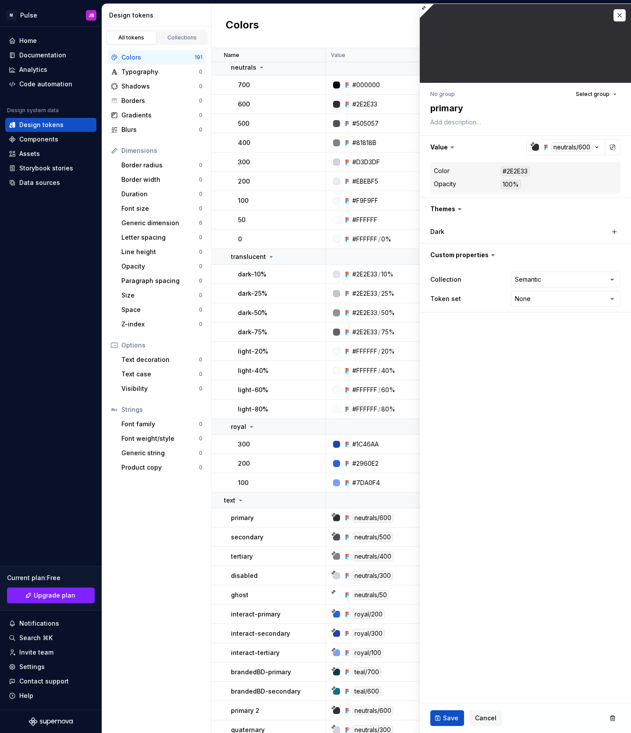
scroll to position [1213, 0]
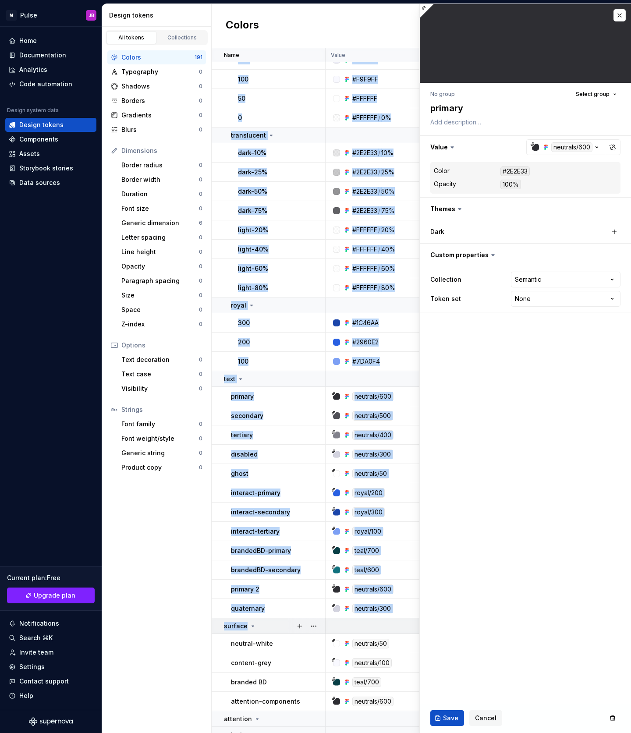
click at [282, 624] on div "surface" at bounding box center [274, 625] width 101 height 9
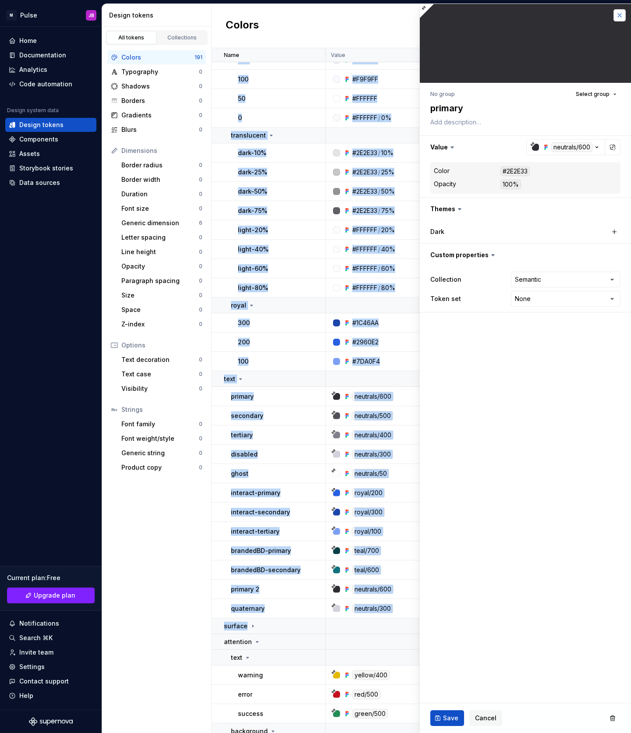
click at [618, 18] on button "button" at bounding box center [619, 15] width 12 height 12
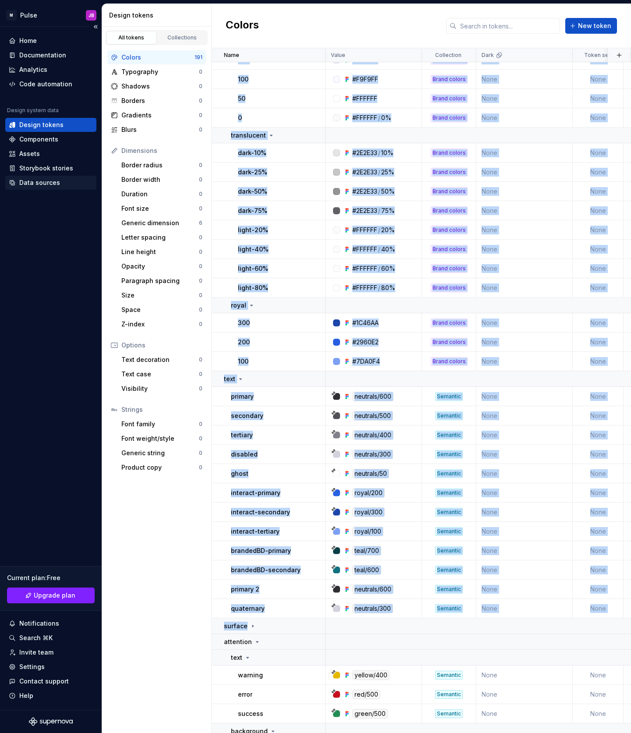
click at [58, 183] on div "Data sources" at bounding box center [51, 182] width 84 height 9
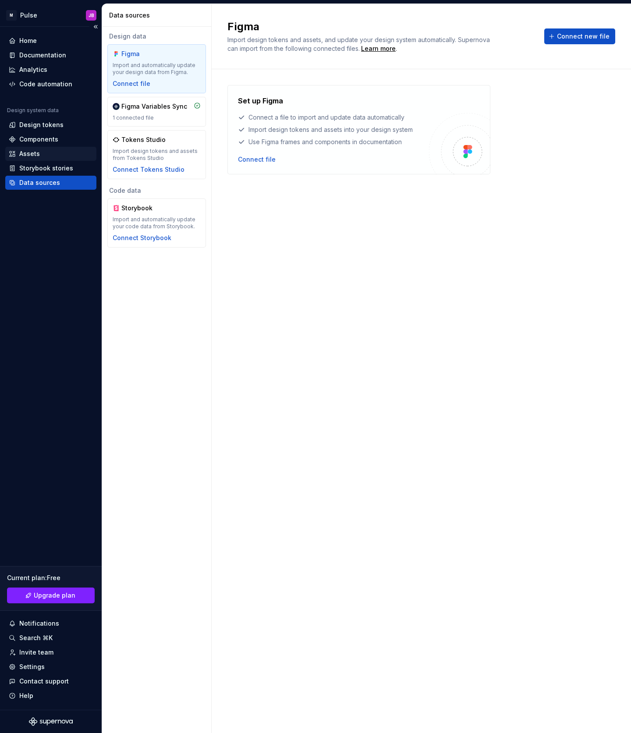
click at [56, 152] on div "Assets" at bounding box center [51, 153] width 84 height 9
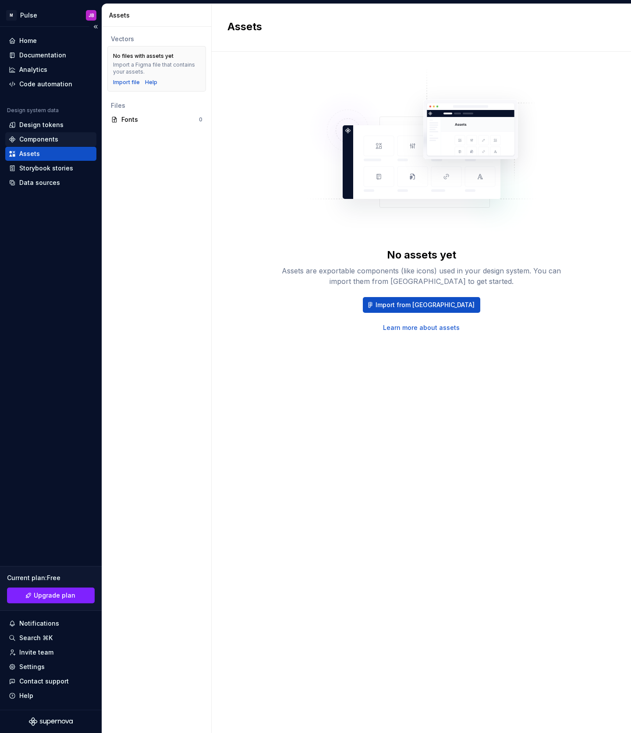
click at [56, 140] on div "Components" at bounding box center [38, 139] width 39 height 9
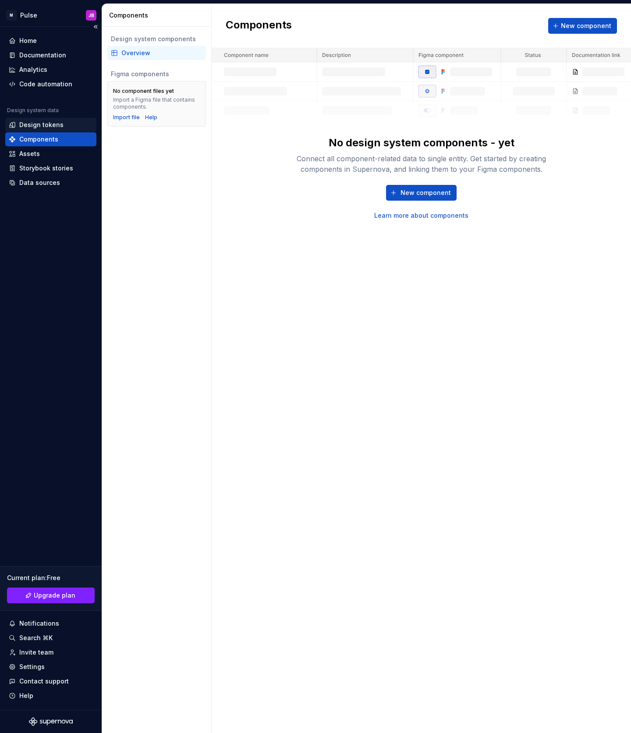
click at [56, 128] on div "Design tokens" at bounding box center [41, 124] width 44 height 9
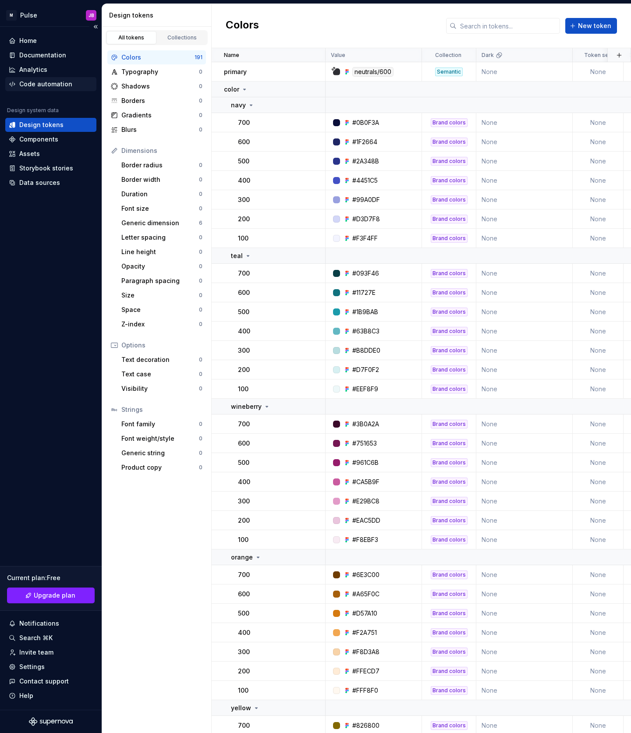
click at [45, 88] on div "Code automation" at bounding box center [45, 84] width 53 height 9
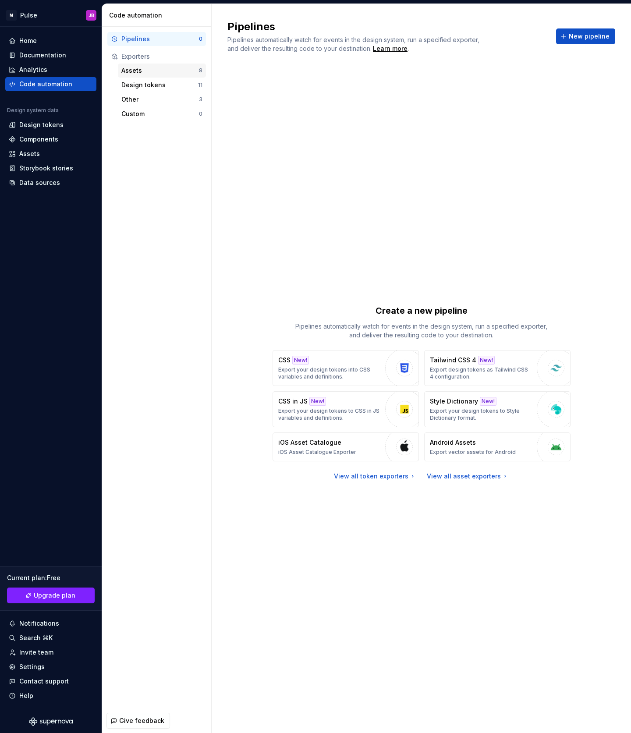
click at [124, 73] on div "Assets" at bounding box center [160, 70] width 78 height 9
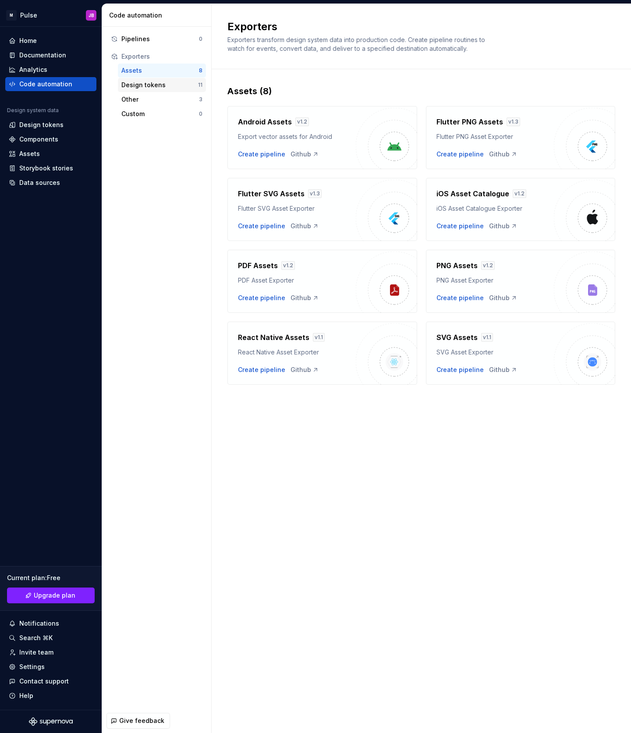
click at [129, 90] on div "Design tokens 11" at bounding box center [162, 85] width 88 height 14
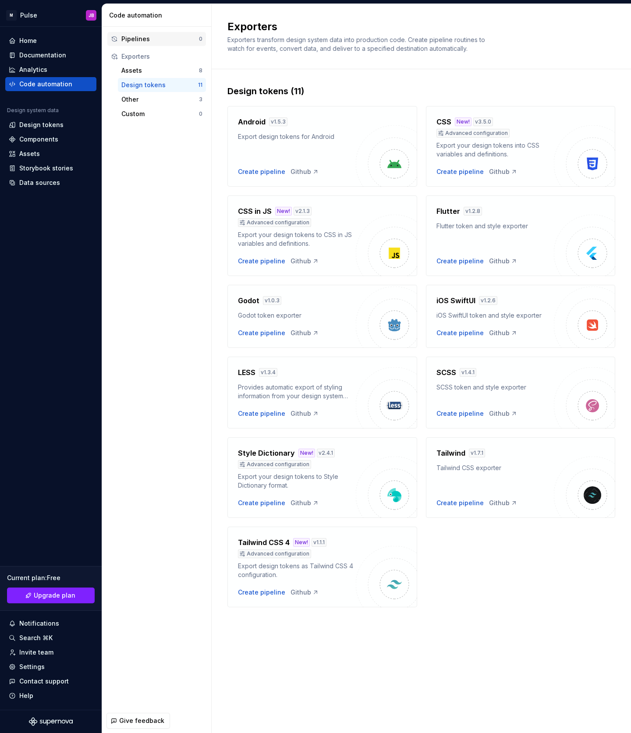
click at [142, 39] on div "Pipelines" at bounding box center [160, 39] width 78 height 9
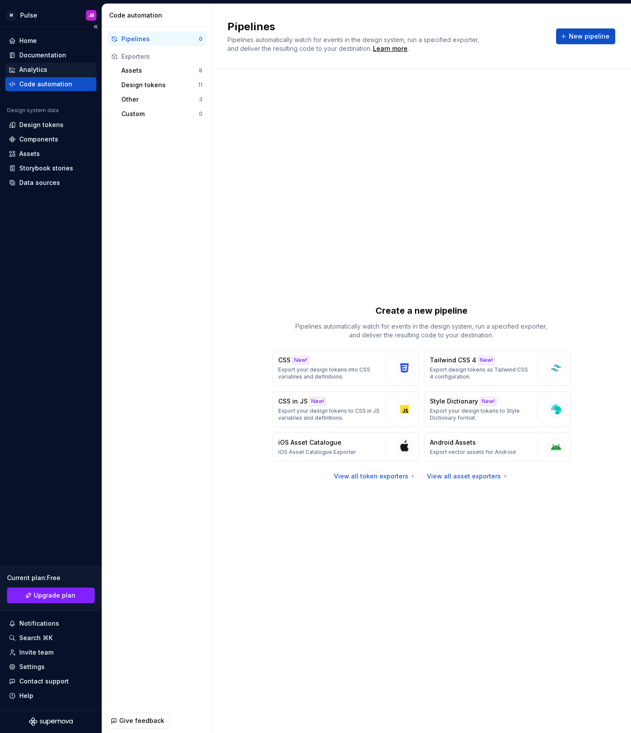
click at [51, 69] on div "Analytics" at bounding box center [51, 69] width 84 height 9
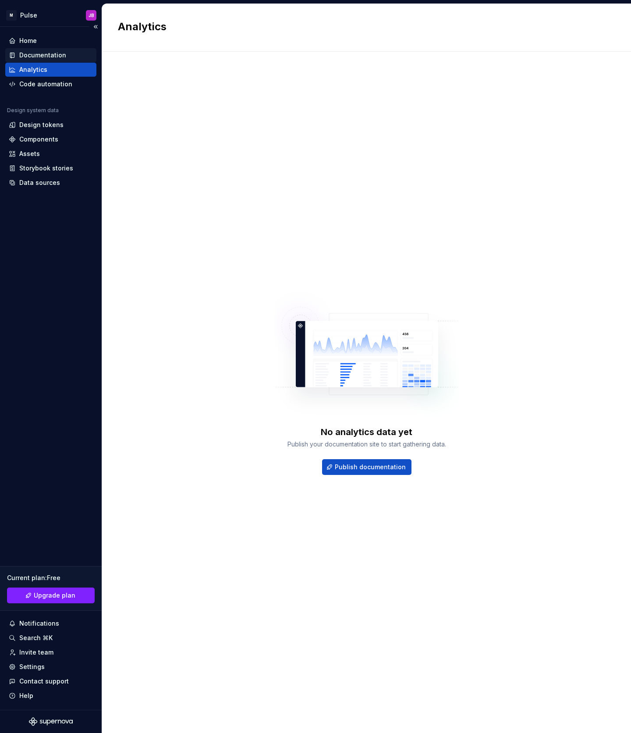
click at [53, 50] on div "Documentation" at bounding box center [50, 55] width 91 height 14
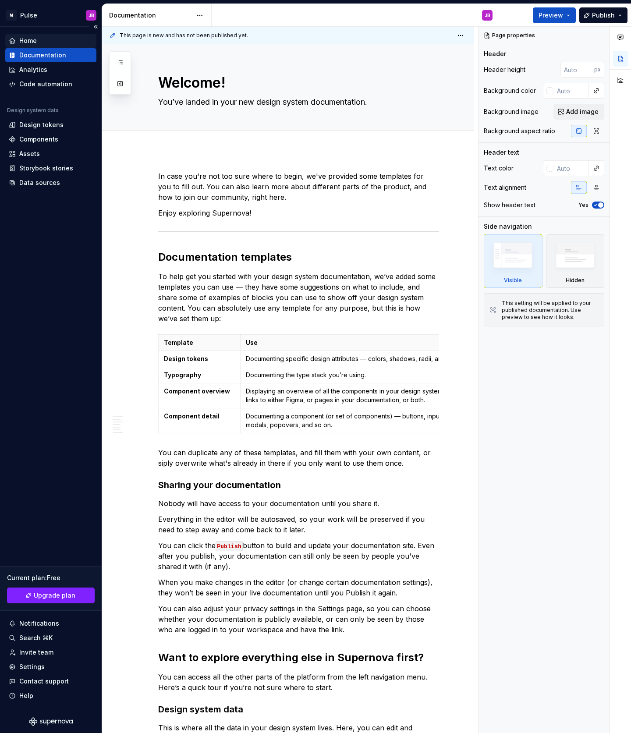
type textarea "*"
click at [54, 47] on div "Home" at bounding box center [50, 41] width 91 height 14
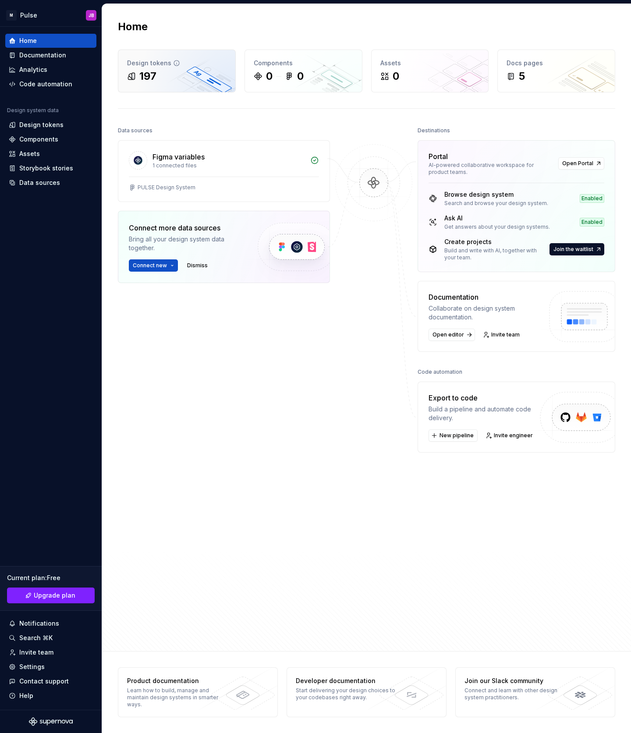
click at [171, 82] on div "197" at bounding box center [176, 76] width 99 height 14
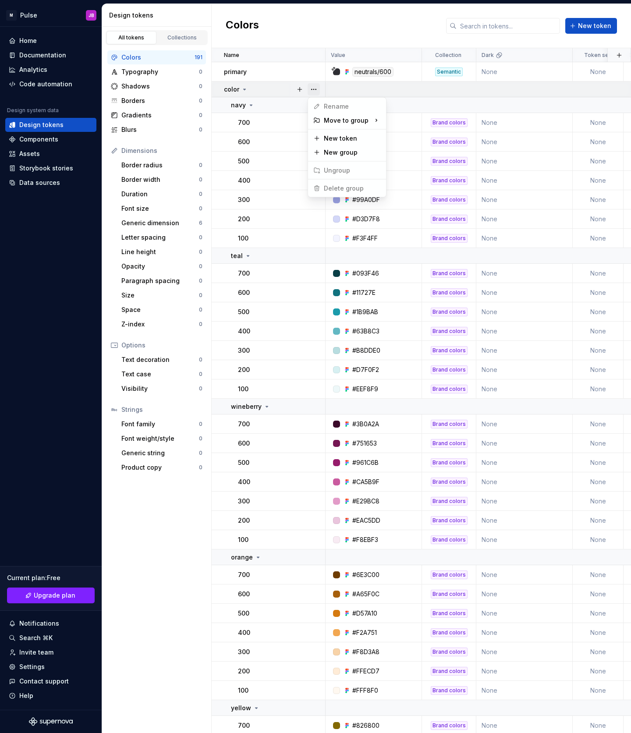
click at [313, 89] on button "button" at bounding box center [313, 89] width 12 height 12
click at [312, 75] on html "M Pulse JB Home Documentation Analytics Code automation Design system data Desi…" at bounding box center [315, 366] width 631 height 733
click at [315, 73] on button "button" at bounding box center [313, 72] width 12 height 12
click at [342, 119] on div "Delete token" at bounding box center [352, 120] width 57 height 9
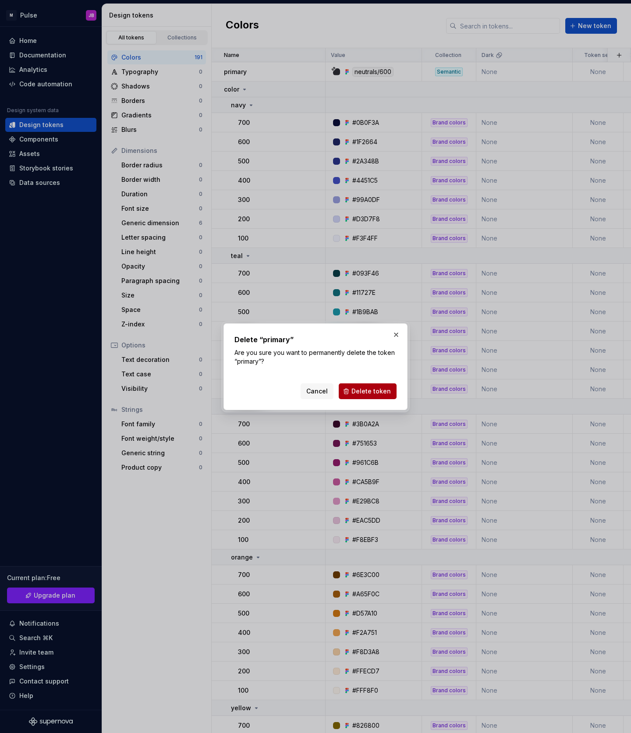
click at [380, 390] on span "Delete token" at bounding box center [370, 391] width 39 height 9
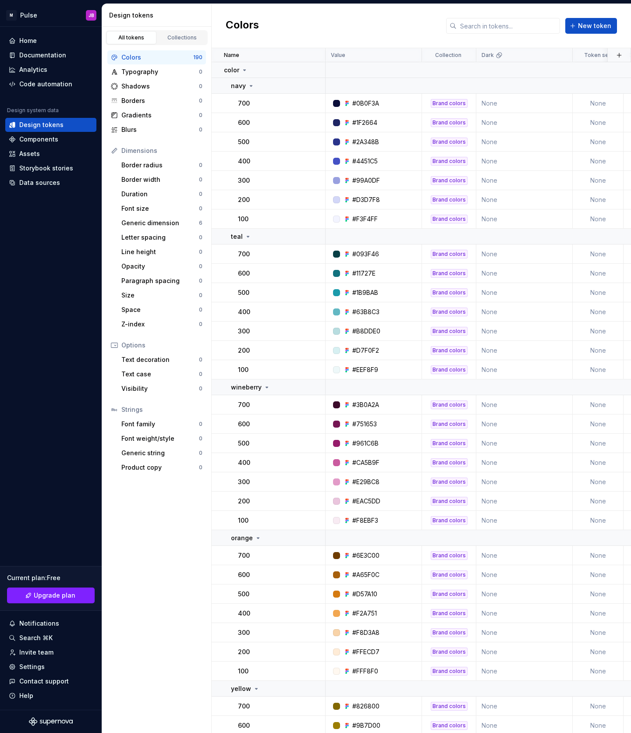
click at [178, 59] on div "Colors" at bounding box center [157, 57] width 72 height 9
click at [92, 15] on html "M Pulse JB Home Documentation Analytics Code automation Design system data Desi…" at bounding box center [315, 366] width 631 height 733
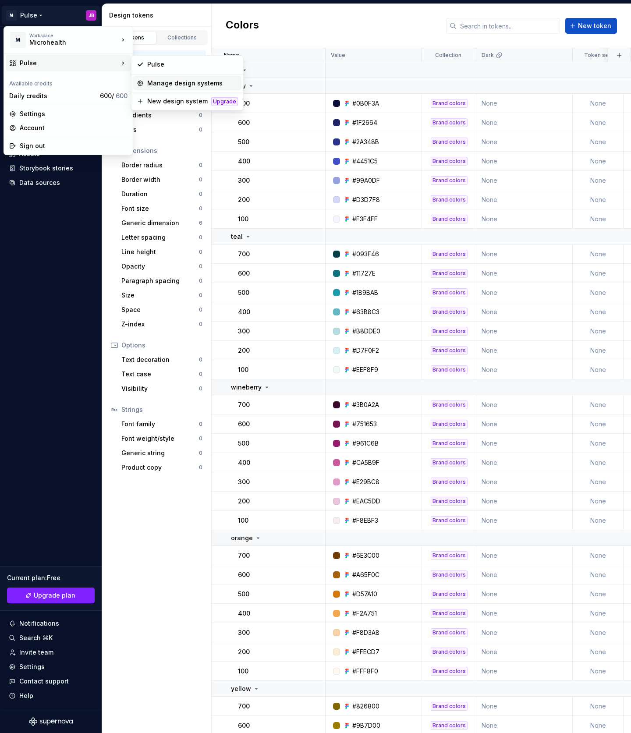
click at [221, 84] on div "Manage design systems" at bounding box center [192, 83] width 91 height 9
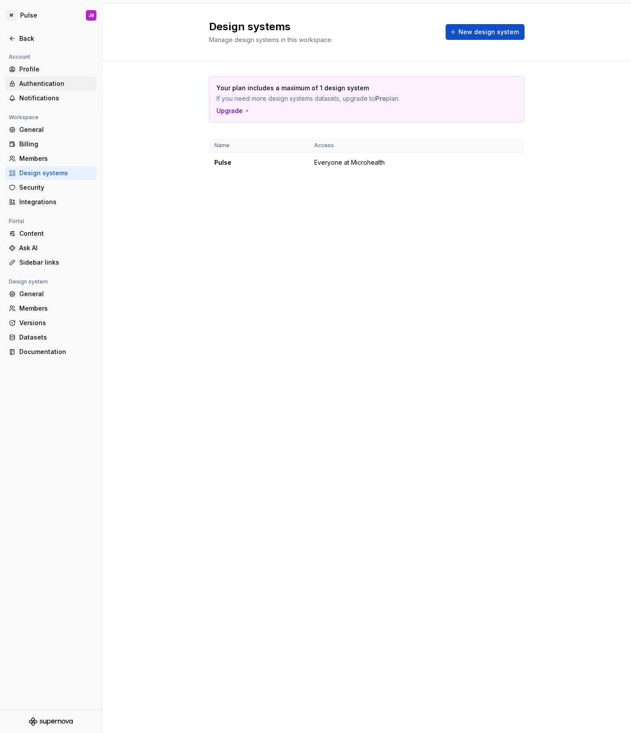
click at [38, 79] on div "Authentication" at bounding box center [50, 84] width 91 height 14
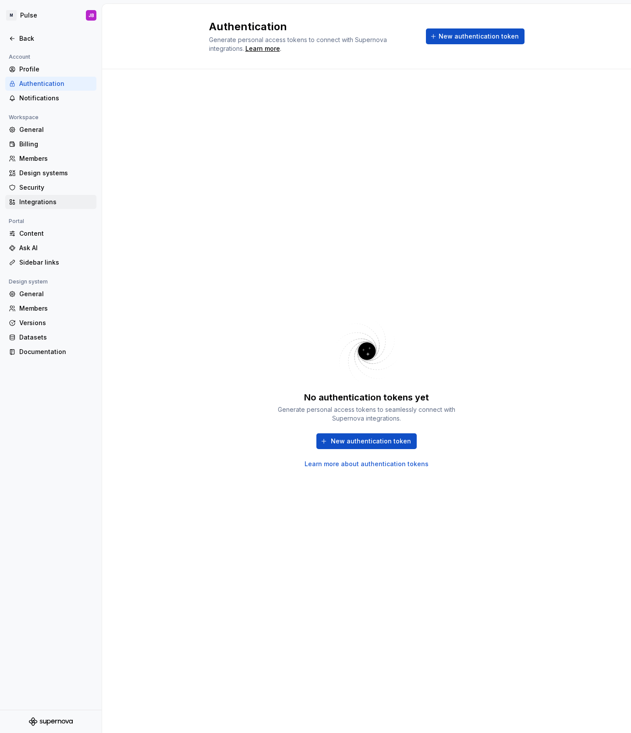
click at [59, 204] on div "Integrations" at bounding box center [56, 201] width 74 height 9
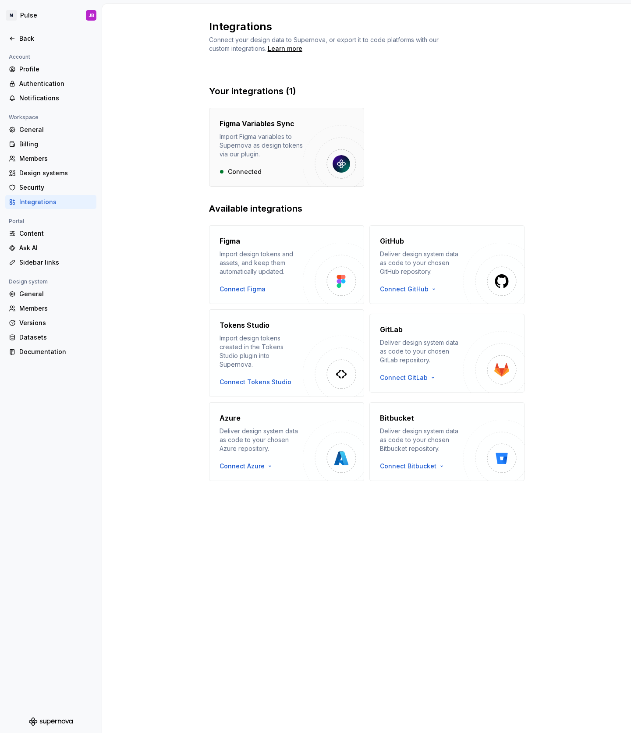
click at [266, 158] on div "Import Figma variables to Supernova as design tokens via our plugin." at bounding box center [260, 145] width 83 height 26
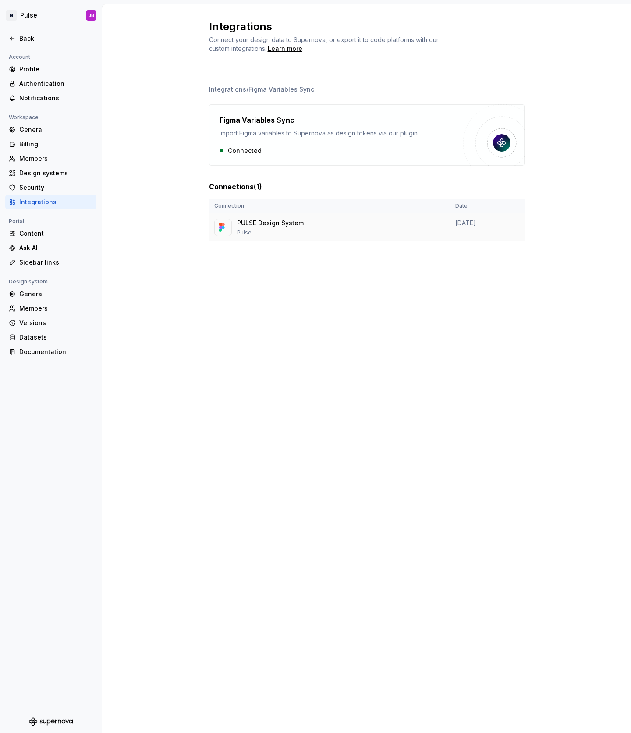
click at [324, 225] on div "PULSE Design System Pulse" at bounding box center [329, 227] width 230 height 18
click at [272, 119] on h4 "Figma Variables Sync" at bounding box center [256, 120] width 75 height 11
click at [271, 92] on li "Figma Variables Sync" at bounding box center [281, 88] width 66 height 7
click at [243, 232] on p "Pulse" at bounding box center [270, 232] width 67 height 7
click at [242, 232] on p "Pulse" at bounding box center [270, 232] width 67 height 7
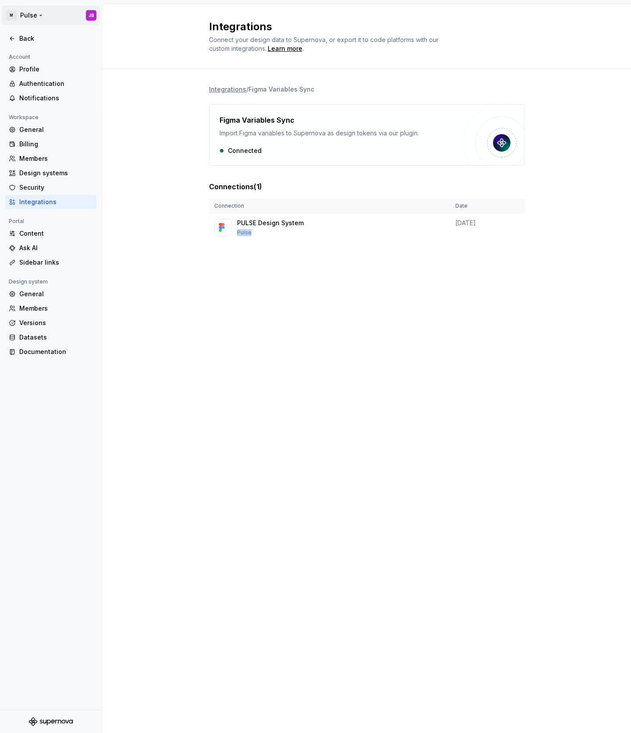
click at [38, 14] on html "M Pulse JB Back Account Profile Authentication Notifications Workspace General …" at bounding box center [315, 366] width 631 height 733
click at [116, 153] on html "M Pulse JB Back Account Profile Authentication Notifications Workspace General …" at bounding box center [315, 366] width 631 height 733
click at [55, 64] on div "Profile" at bounding box center [50, 69] width 91 height 14
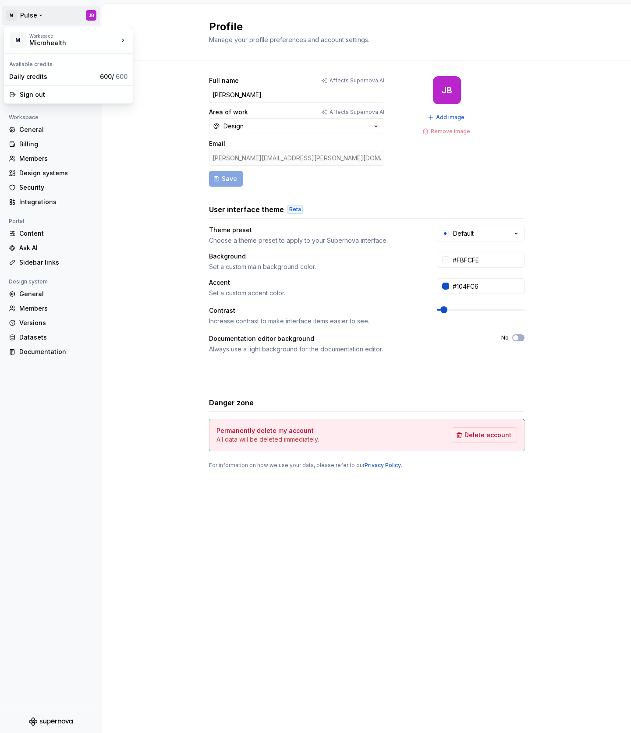
click at [34, 16] on html "M Pulse JB Back Account Profile Authentication Notifications Workspace General …" at bounding box center [315, 366] width 631 height 733
click at [169, 226] on html "M Pulse JB Back Account Profile Authentication Notifications Workspace General …" at bounding box center [315, 366] width 631 height 733
click at [53, 169] on div "Design systems" at bounding box center [56, 173] width 74 height 9
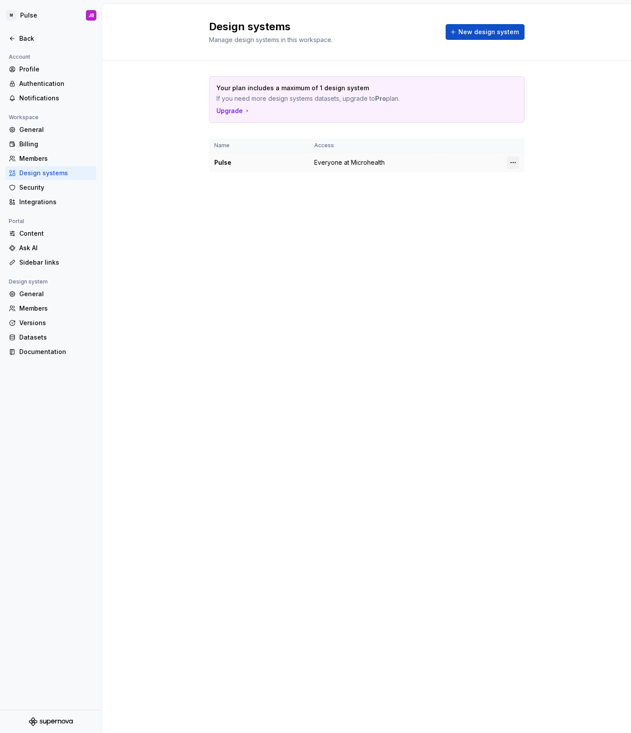
click at [514, 162] on html "M Pulse JB Back Account Profile Authentication Notifications Workspace General …" at bounding box center [315, 366] width 631 height 733
click at [534, 192] on div "Design system settings" at bounding box center [564, 193] width 83 height 9
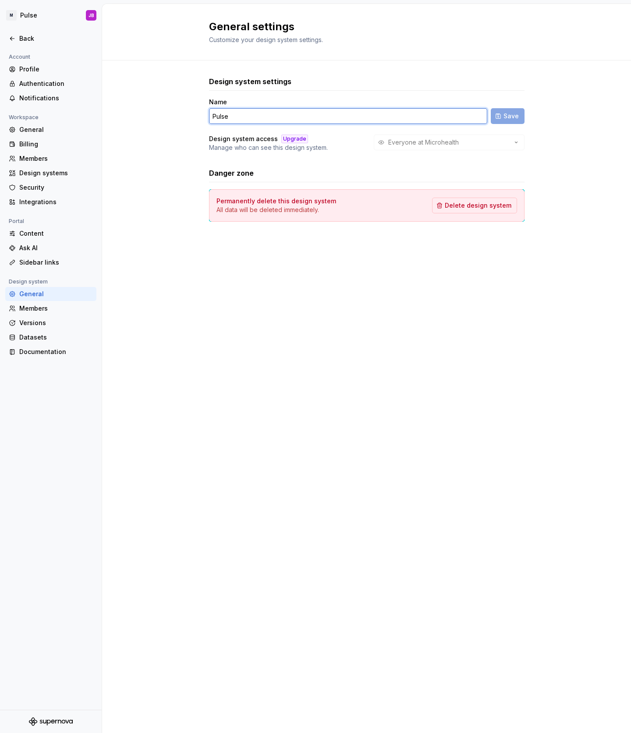
click at [259, 115] on input "Pulse" at bounding box center [348, 116] width 278 height 16
click at [212, 118] on input "Pulse DS" at bounding box center [348, 116] width 278 height 16
type input "Microhealth Pulse DS"
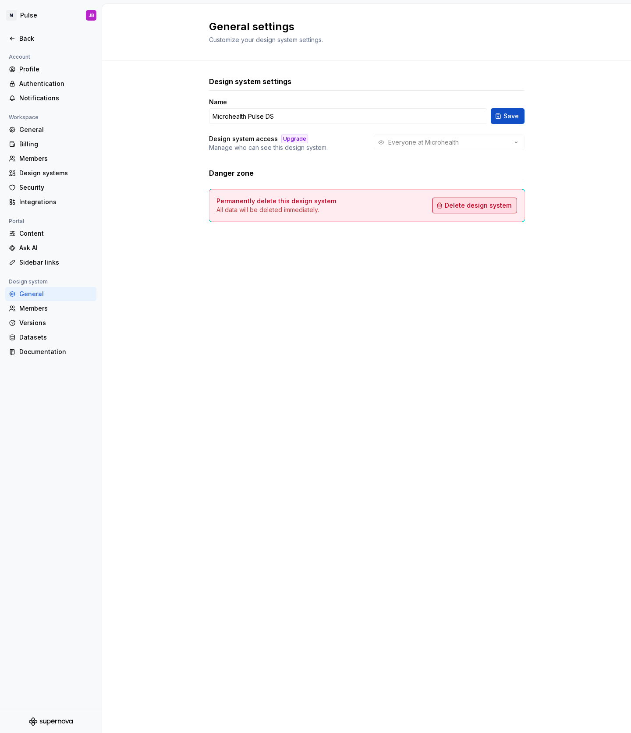
click at [488, 210] on button "Delete design system" at bounding box center [474, 205] width 85 height 16
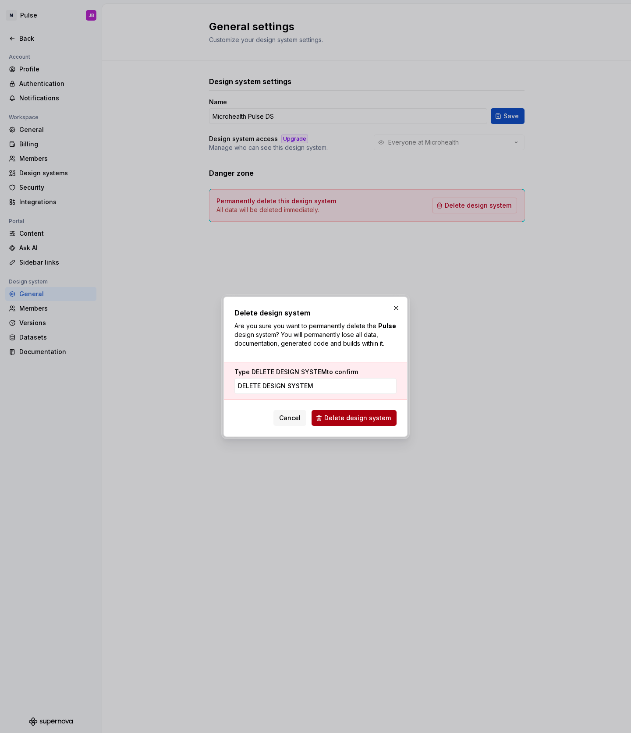
type input "DELETE DESIGN SYSTEM"
click at [347, 413] on span "Delete design system" at bounding box center [357, 417] width 67 height 9
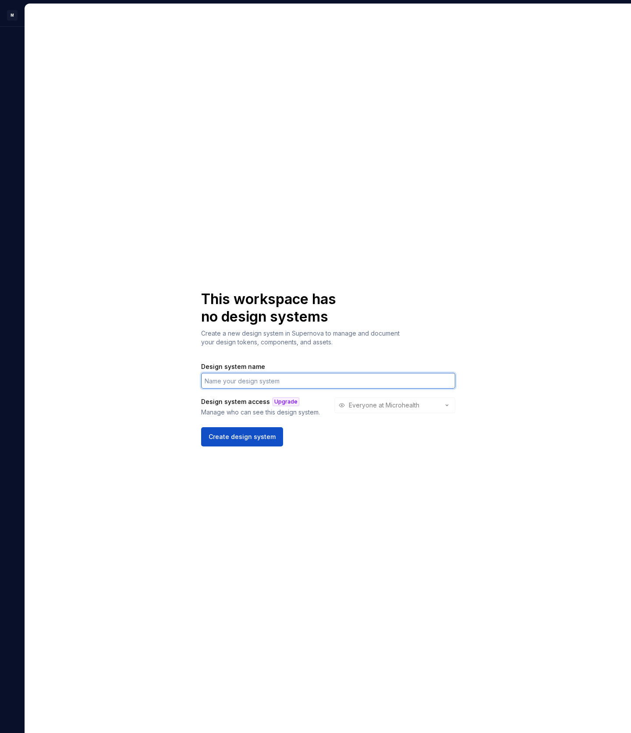
click at [270, 384] on input "Design system name" at bounding box center [328, 381] width 254 height 16
type input "MH Pulse"
click at [235, 436] on span "Create design system" at bounding box center [241, 436] width 67 height 9
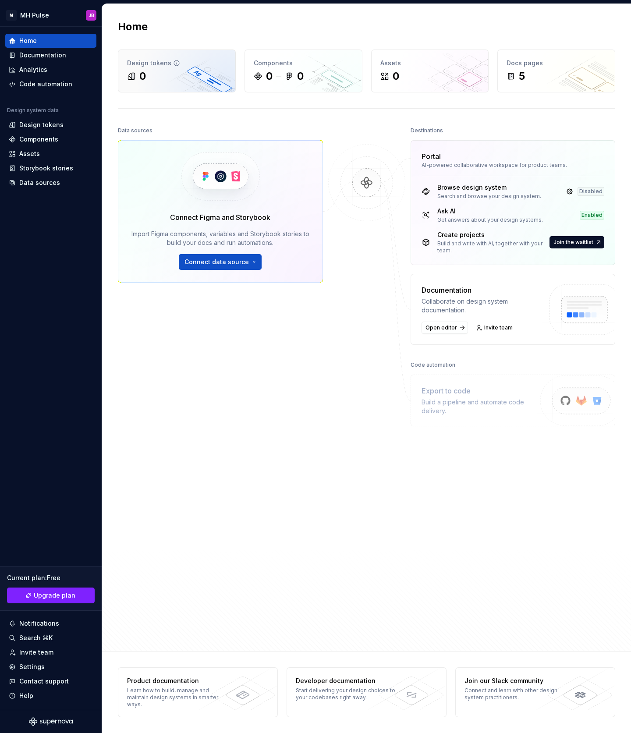
click at [188, 79] on div "0" at bounding box center [176, 76] width 99 height 14
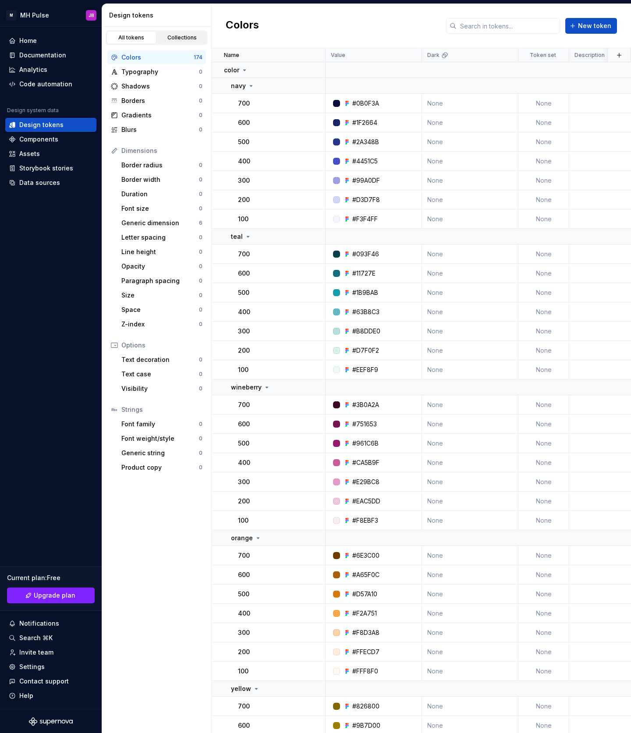
click at [188, 39] on div "Collections" at bounding box center [182, 37] width 44 height 7
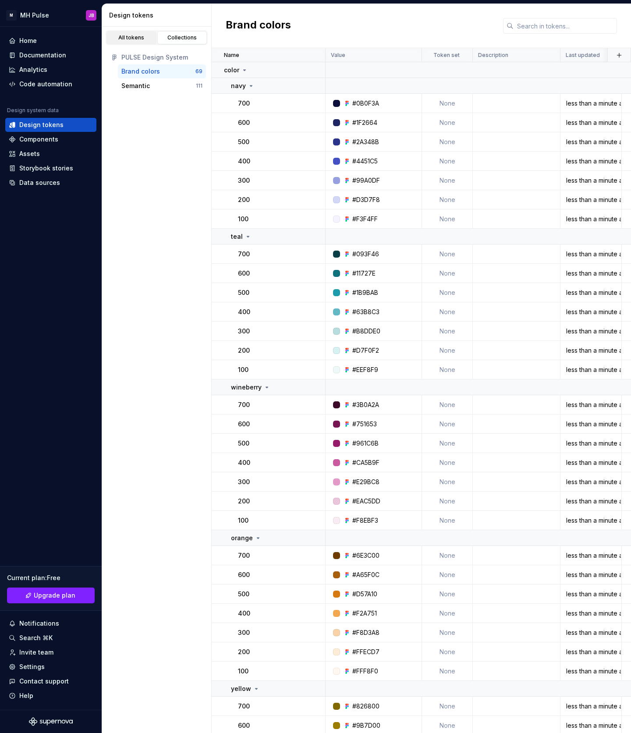
click at [127, 37] on div "All tokens" at bounding box center [131, 37] width 44 height 7
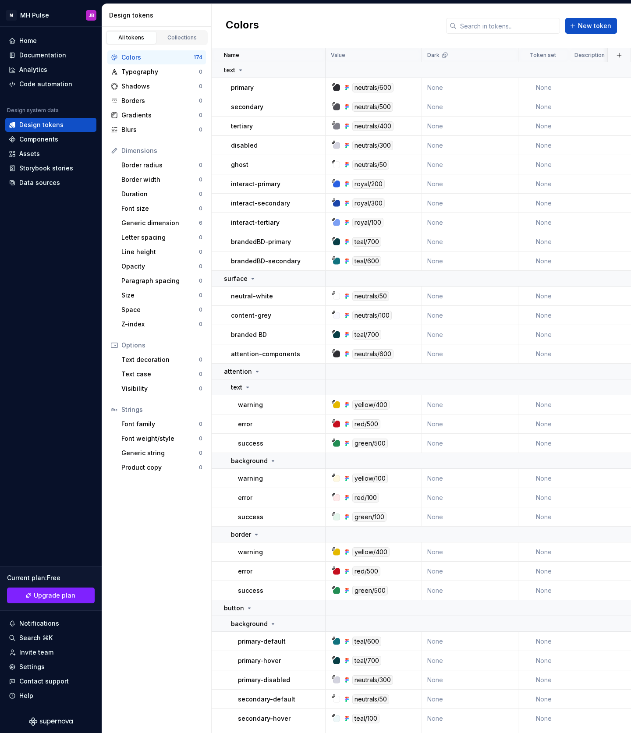
click at [140, 59] on div "Colors" at bounding box center [157, 57] width 72 height 9
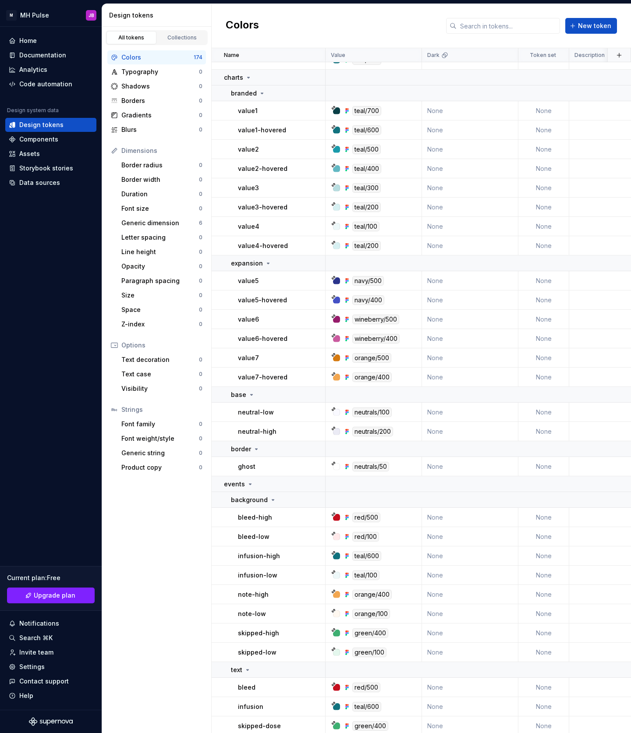
scroll to position [3346, 0]
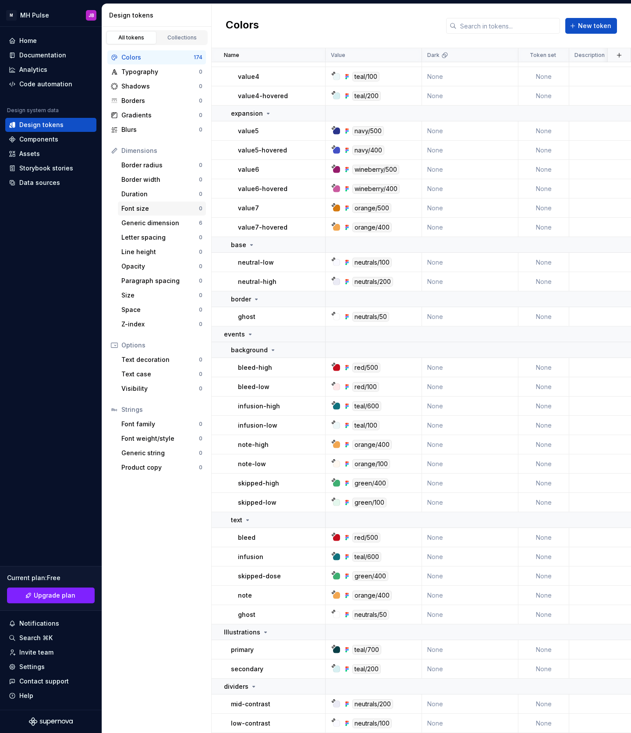
click at [149, 208] on div "Font size" at bounding box center [160, 208] width 78 height 9
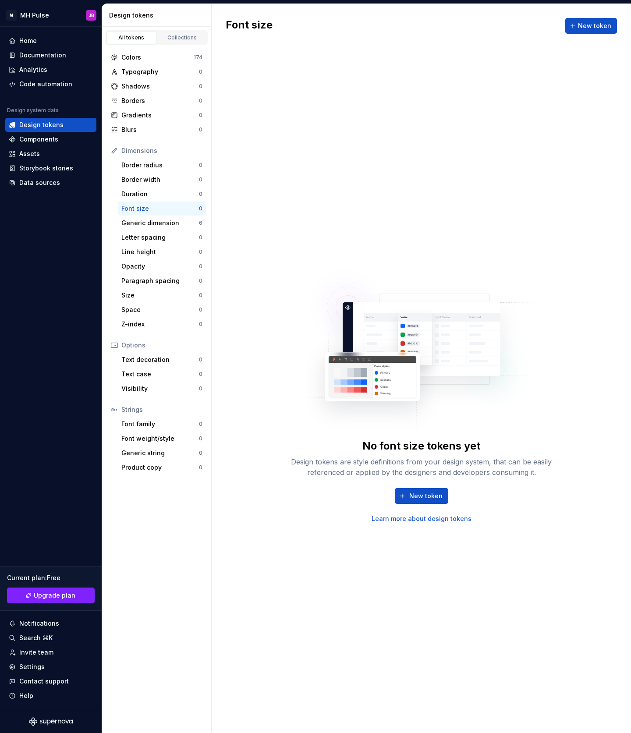
click at [455, 519] on link "Learn more about design tokens" at bounding box center [421, 518] width 100 height 9
click at [37, 16] on html "M MH Pulse JB Home Documentation Analytics Code automation Design system data D…" at bounding box center [315, 366] width 631 height 733
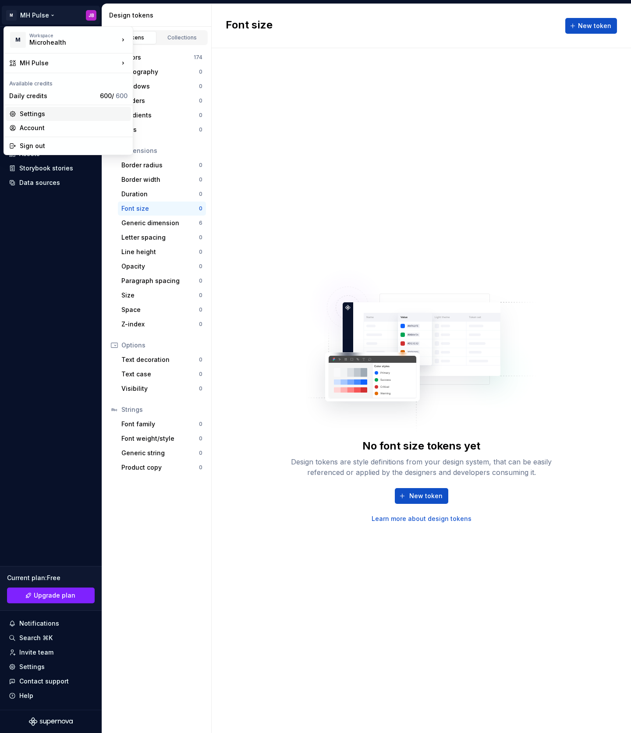
click at [62, 115] on div "Settings" at bounding box center [74, 113] width 108 height 9
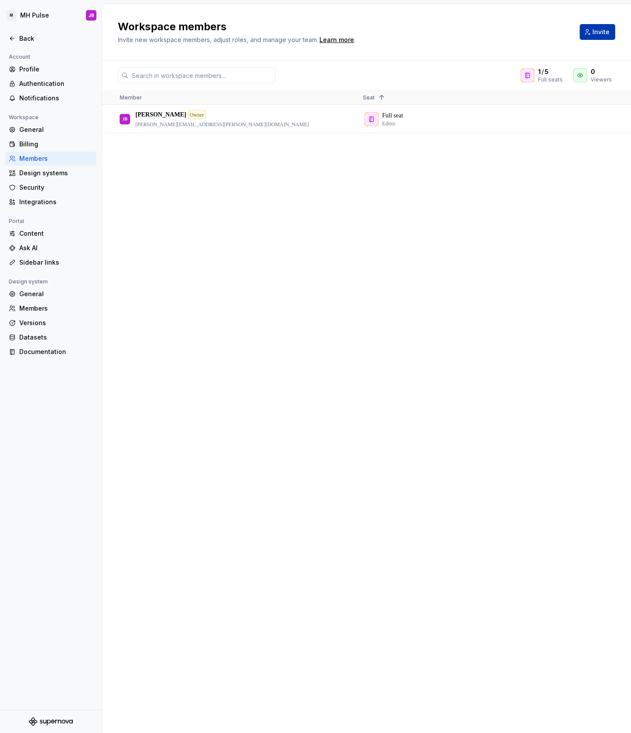
click at [592, 33] on button "Invite" at bounding box center [596, 32] width 35 height 16
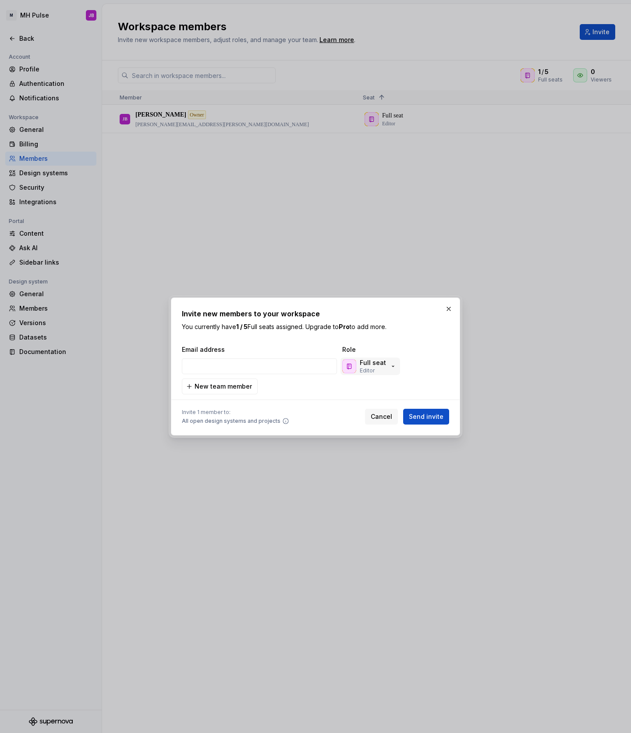
click at [377, 366] on p "Full seat" at bounding box center [372, 362] width 26 height 9
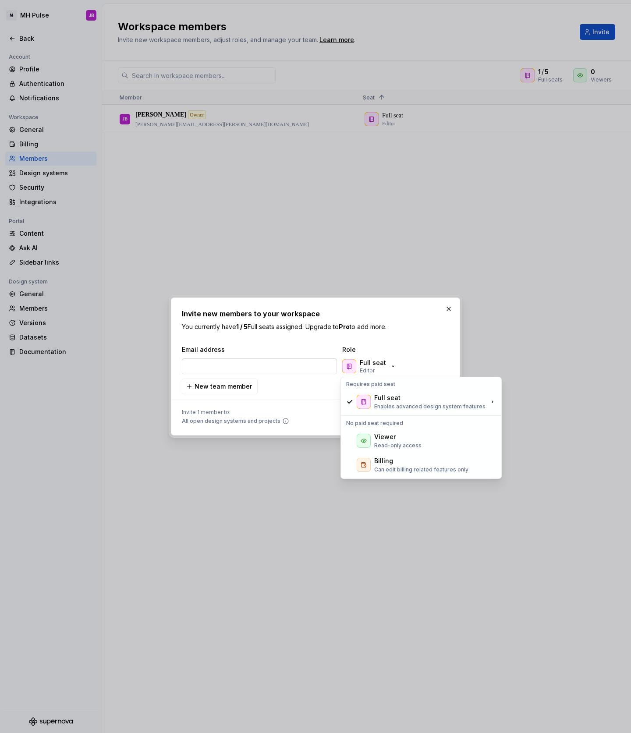
click at [247, 370] on input "email" at bounding box center [259, 366] width 155 height 16
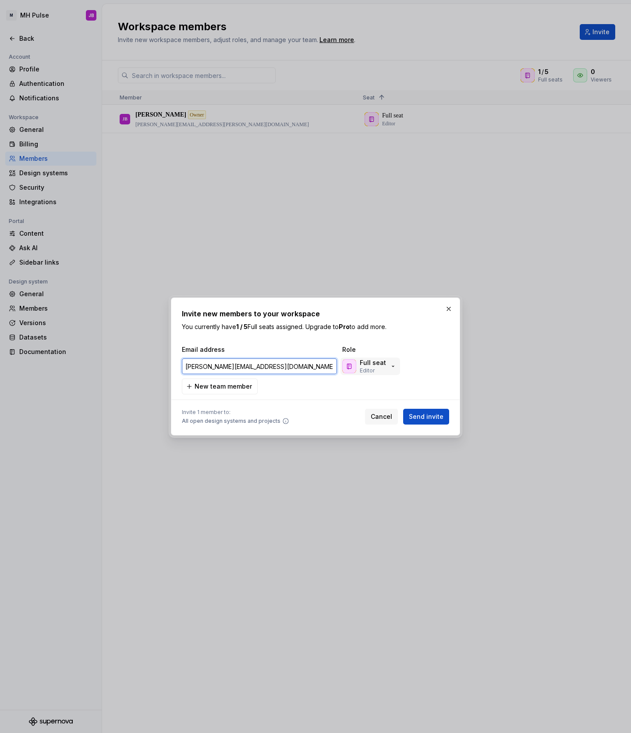
type input "[PERSON_NAME][EMAIL_ADDRESS][DOMAIN_NAME]"
click at [390, 367] on icon "button" at bounding box center [392, 366] width 7 height 7
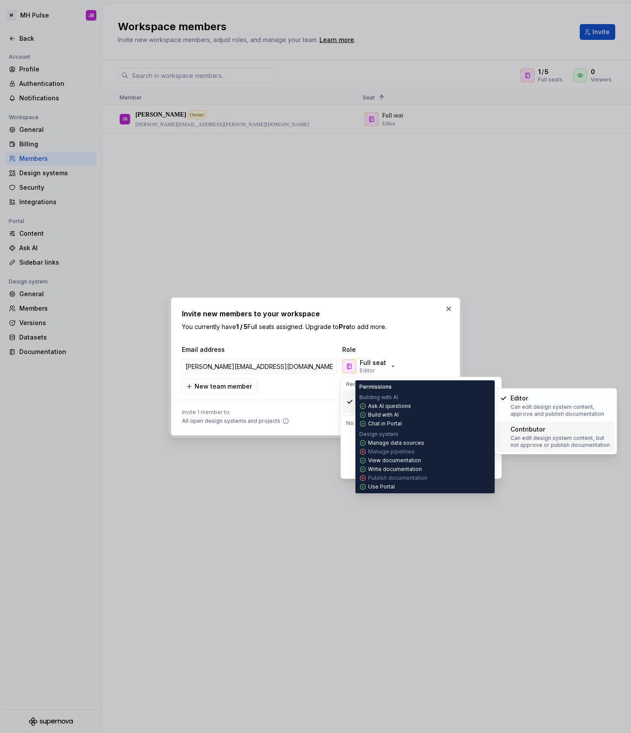
click at [567, 432] on div "Contributor" at bounding box center [560, 429] width 101 height 9
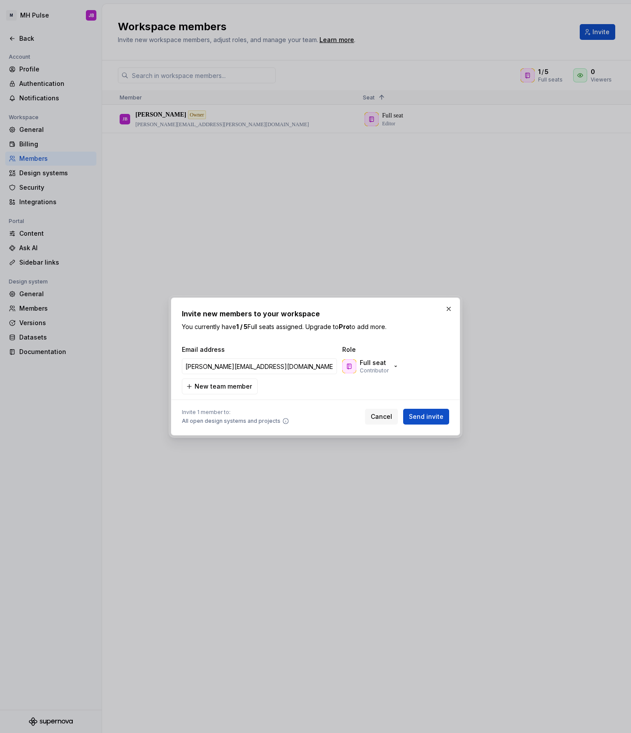
click at [441, 423] on button "Send invite" at bounding box center [426, 417] width 46 height 16
click at [439, 416] on div "Cancel Send invite" at bounding box center [407, 417] width 84 height 16
